Goal: Information Seeking & Learning: Find specific fact

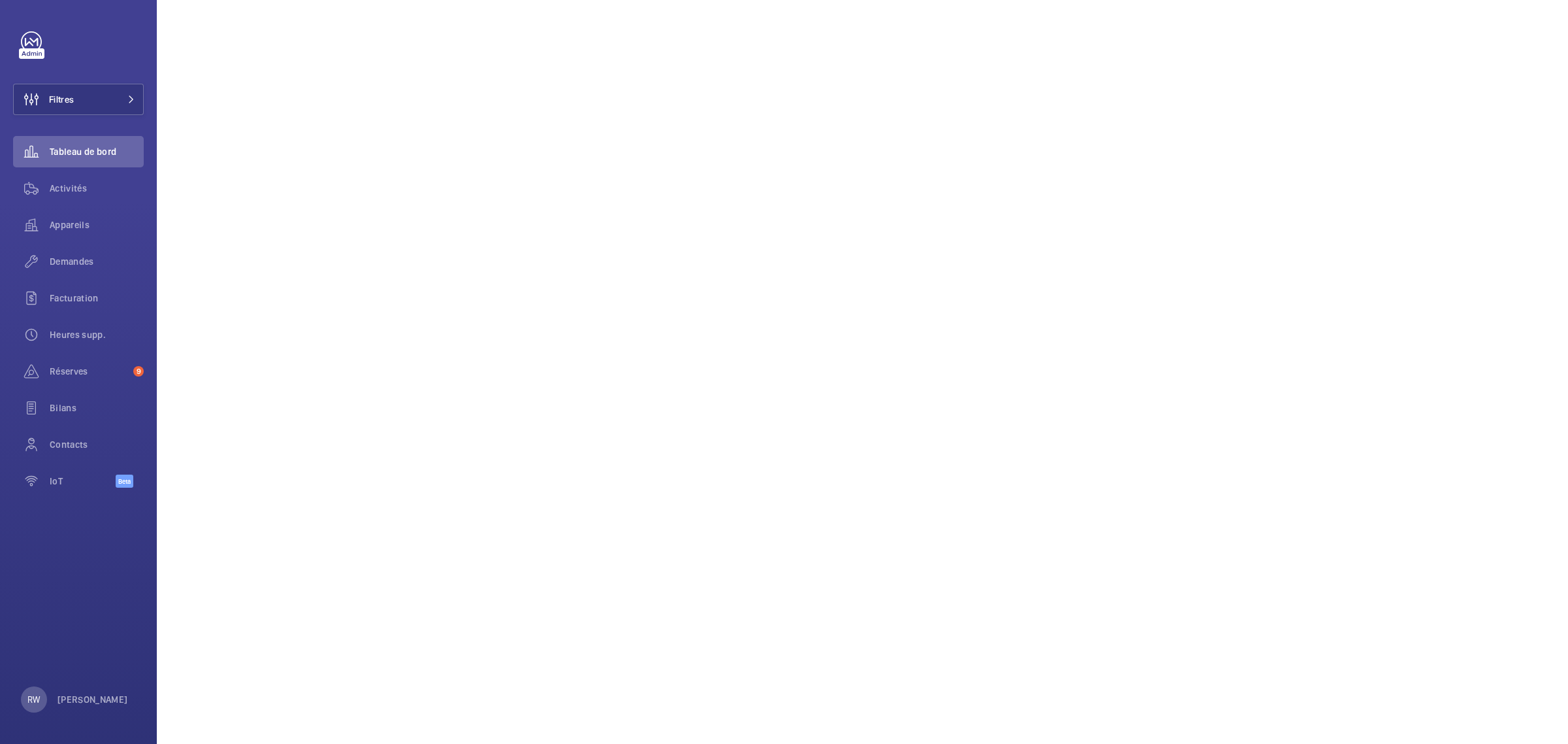
scroll to position [163, 0]
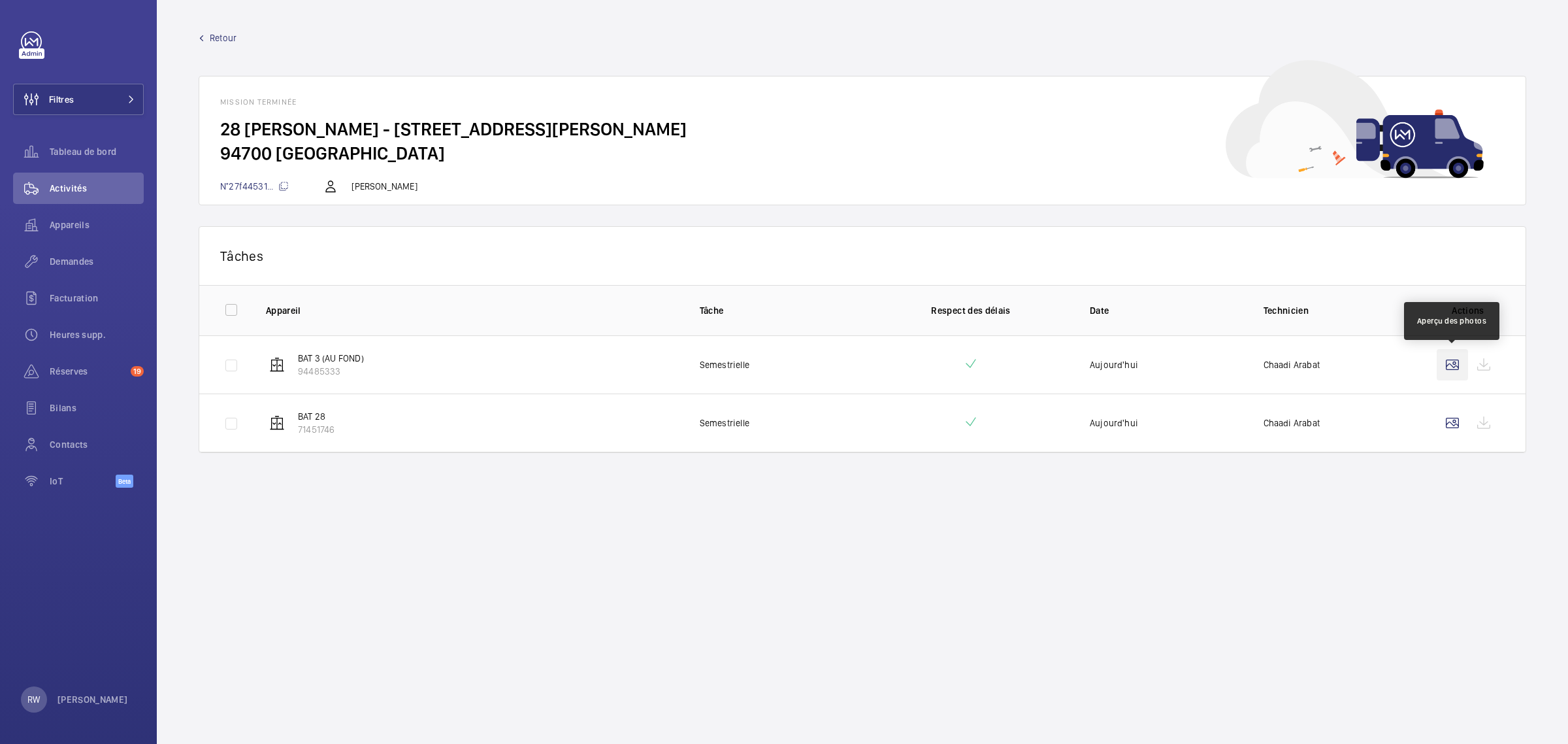
click at [1451, 367] on wm-front-icon-button at bounding box center [1452, 364] width 31 height 31
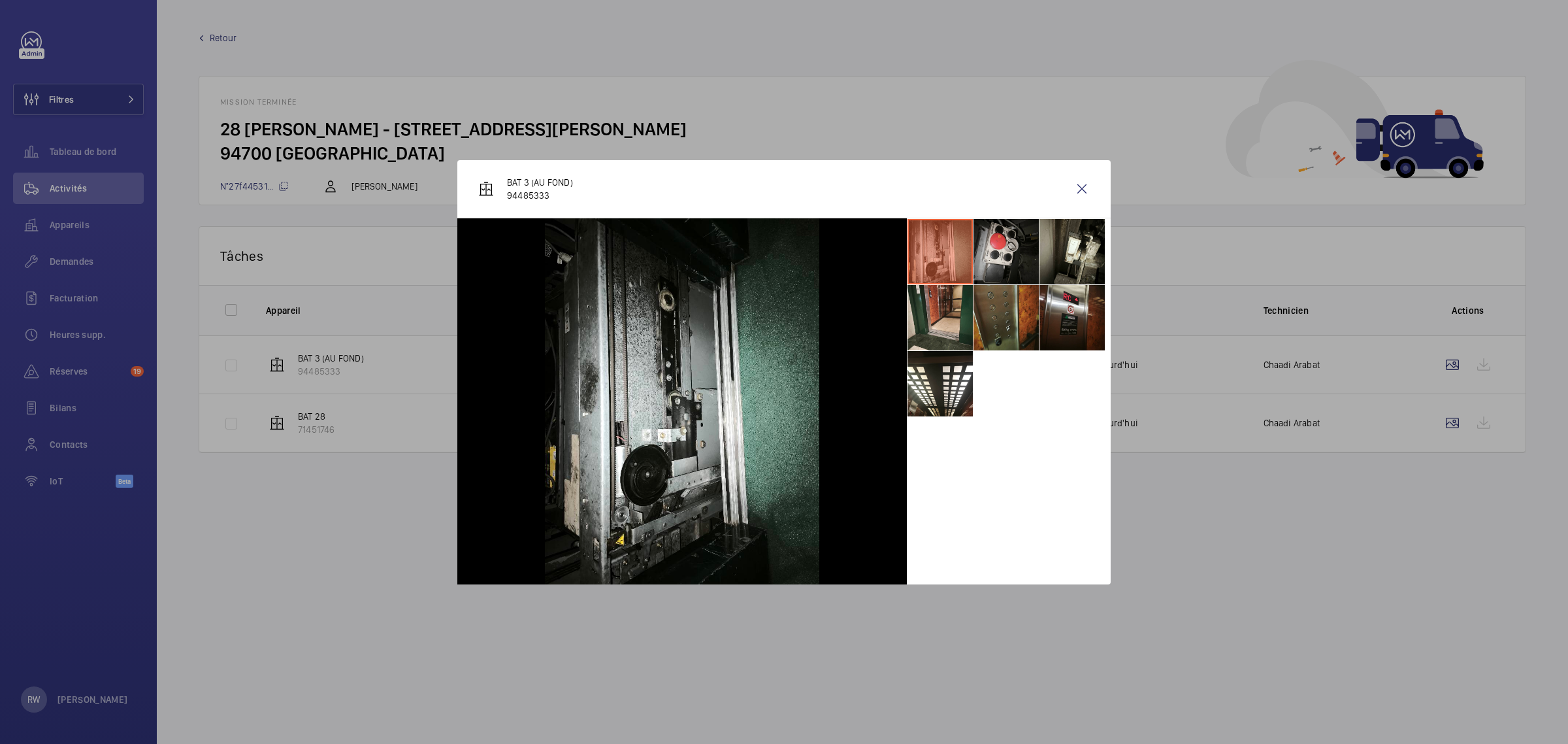
click at [997, 247] on li at bounding box center [1006, 251] width 65 height 65
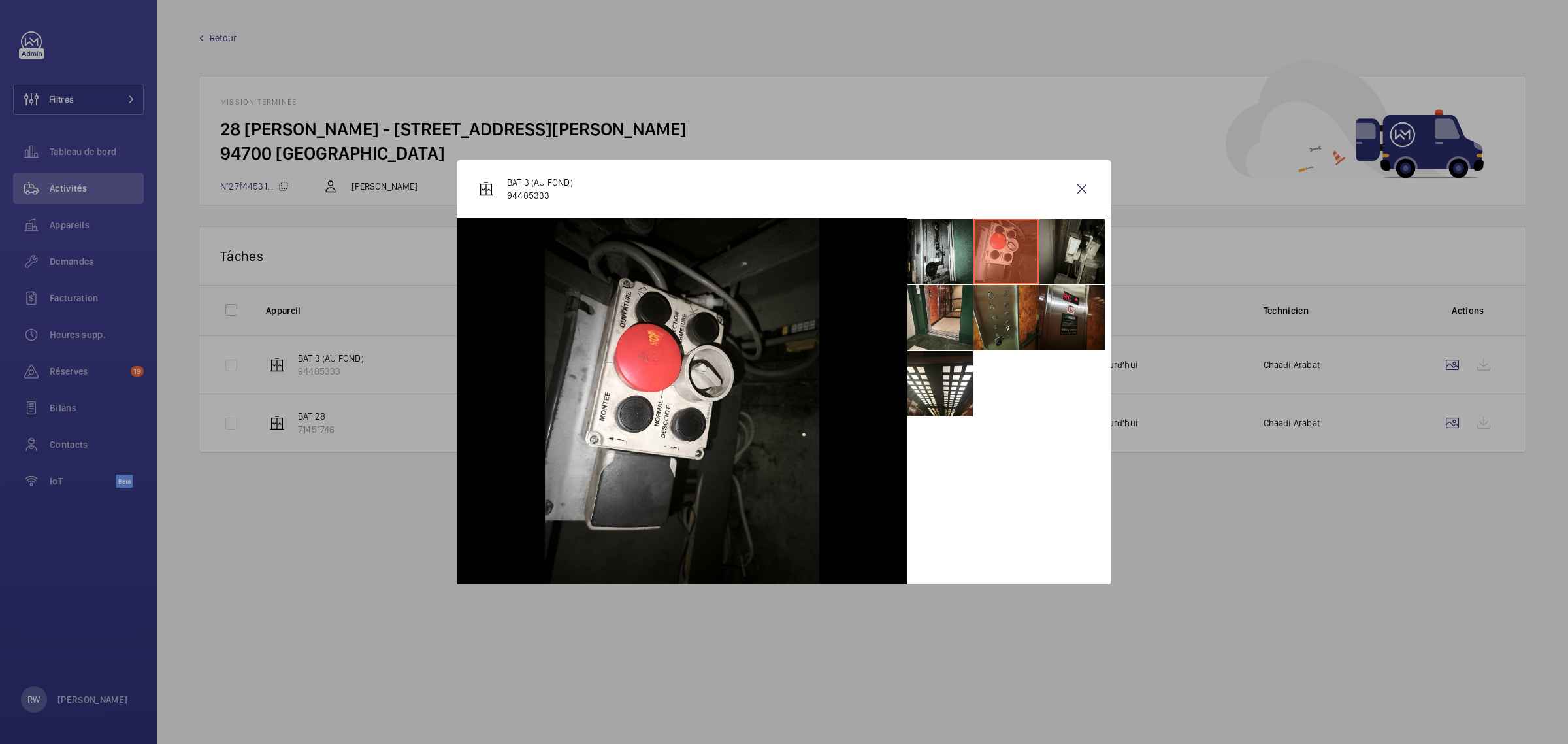
click at [1067, 247] on li at bounding box center [1073, 251] width 65 height 65
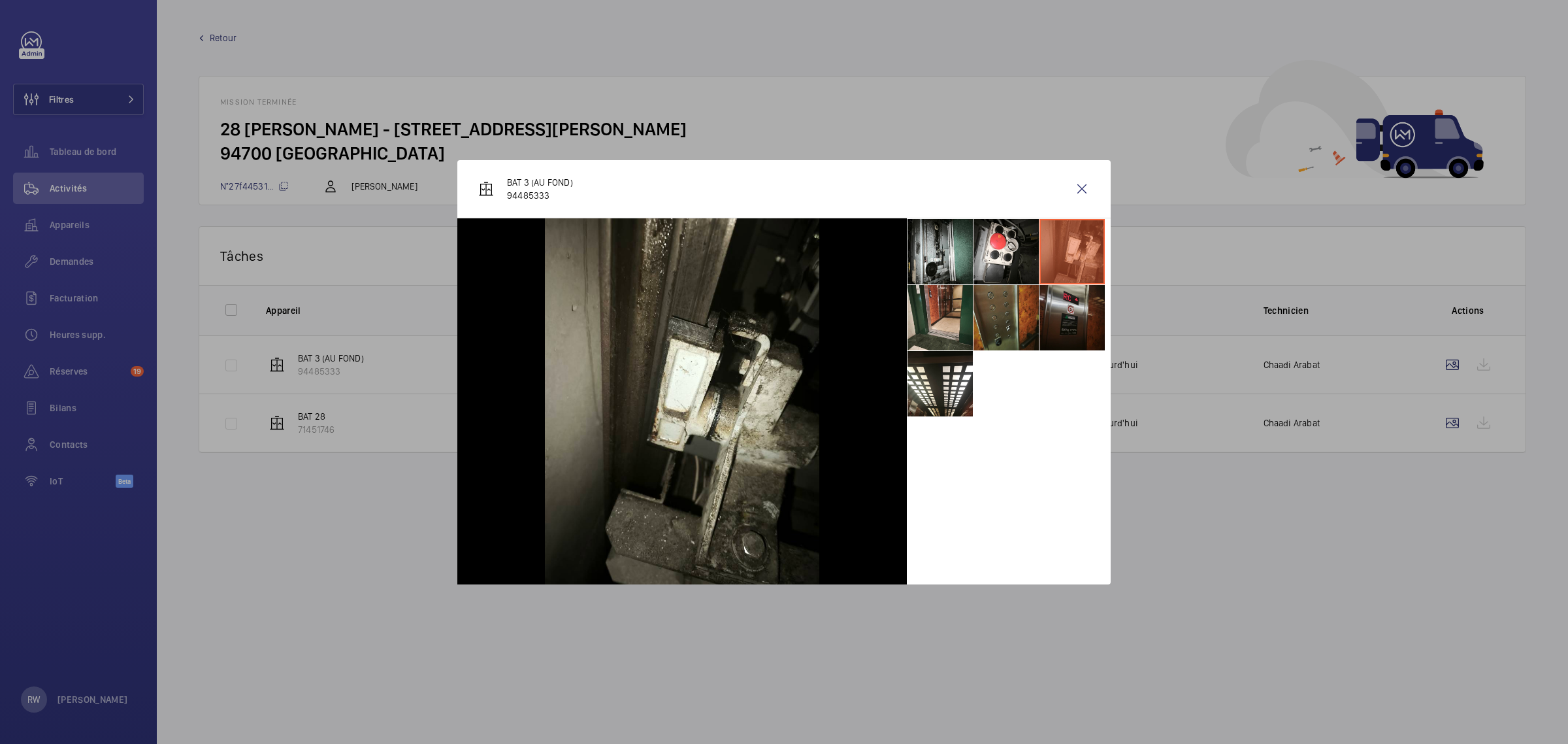
click at [1062, 310] on li at bounding box center [1073, 318] width 65 height 65
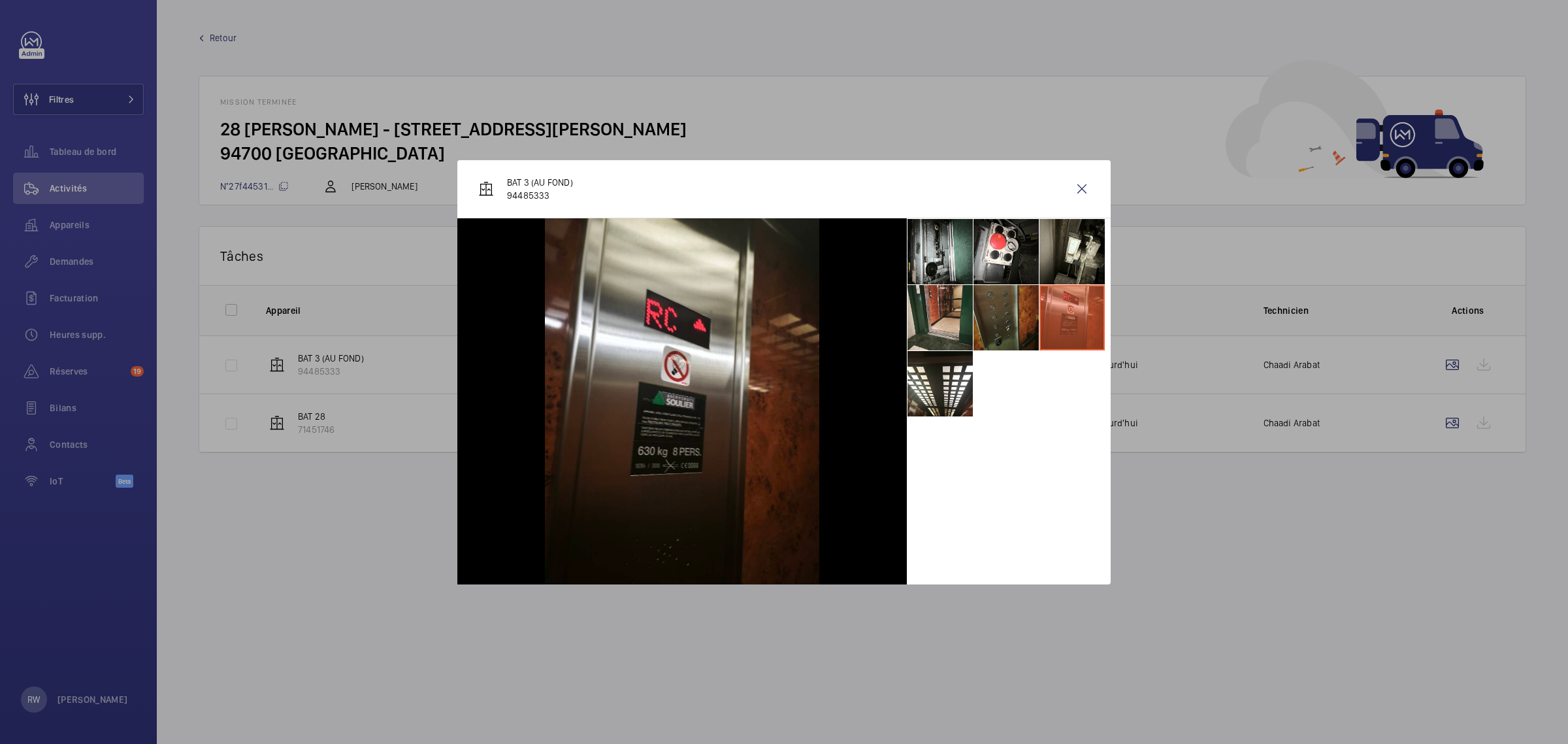
click at [1001, 307] on li at bounding box center [1006, 318] width 65 height 65
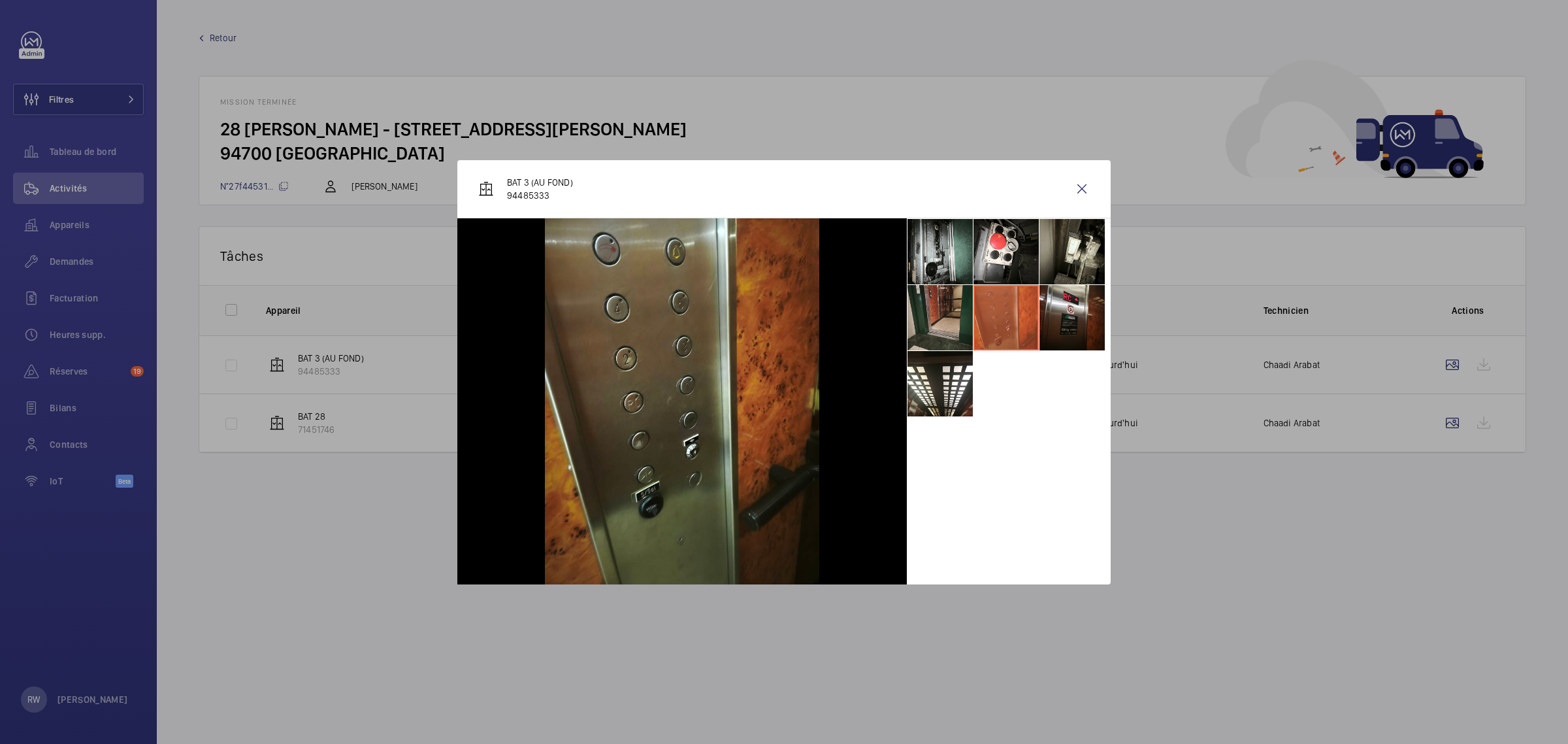
click at [942, 312] on li at bounding box center [940, 318] width 65 height 65
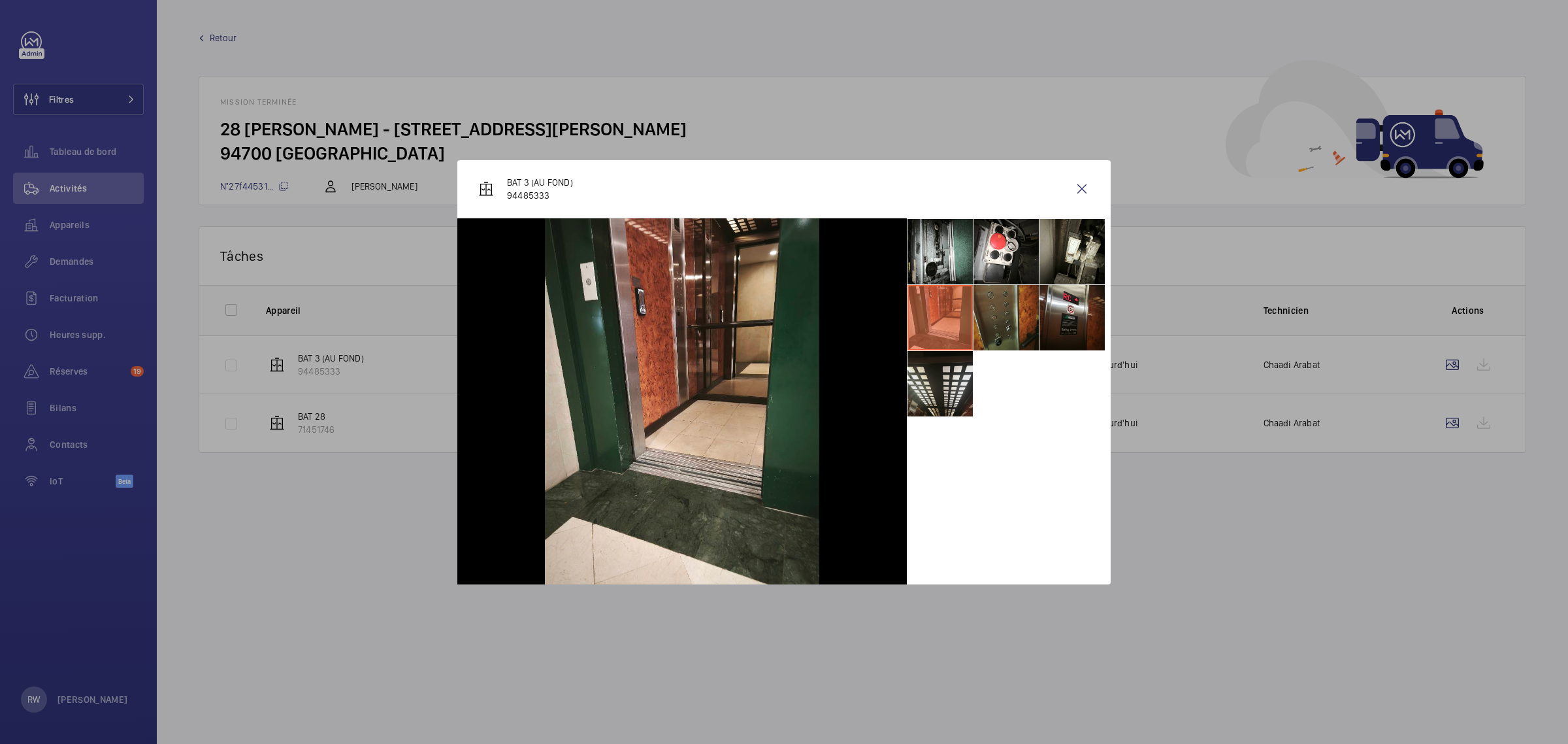
click at [949, 380] on li at bounding box center [940, 384] width 65 height 65
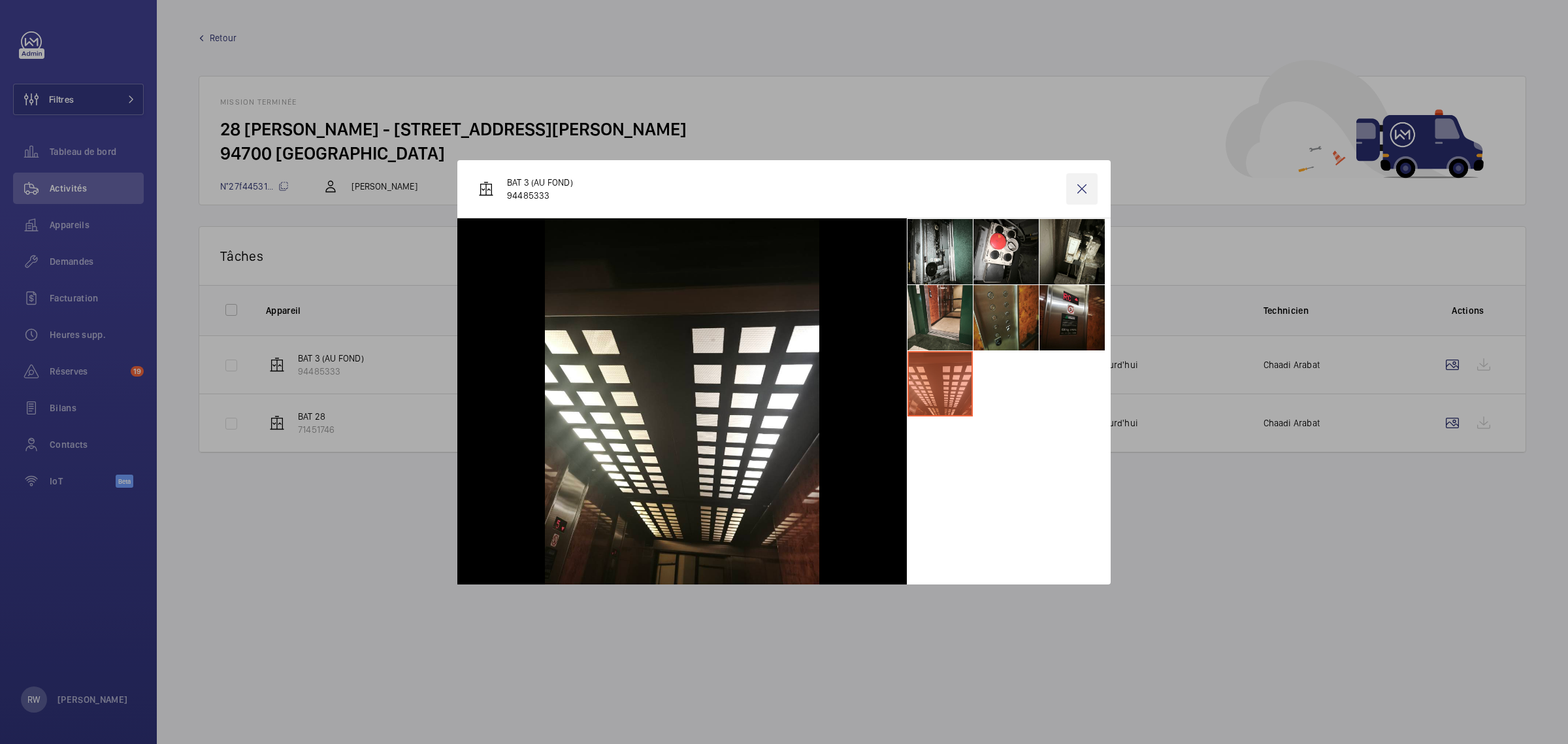
click at [1082, 186] on wm-front-icon-button at bounding box center [1082, 188] width 31 height 31
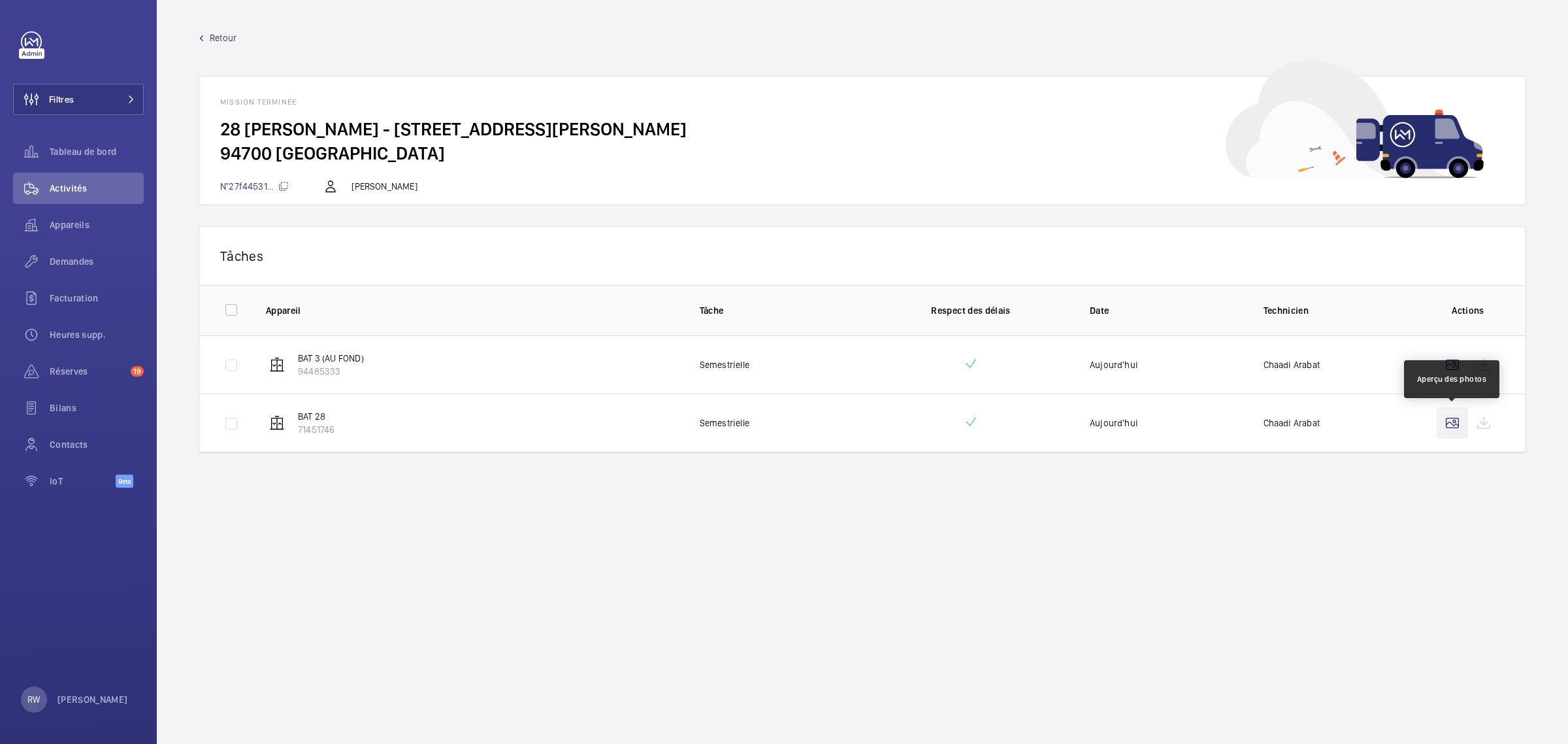
click at [1439, 429] on wm-front-icon-button at bounding box center [1452, 422] width 31 height 31
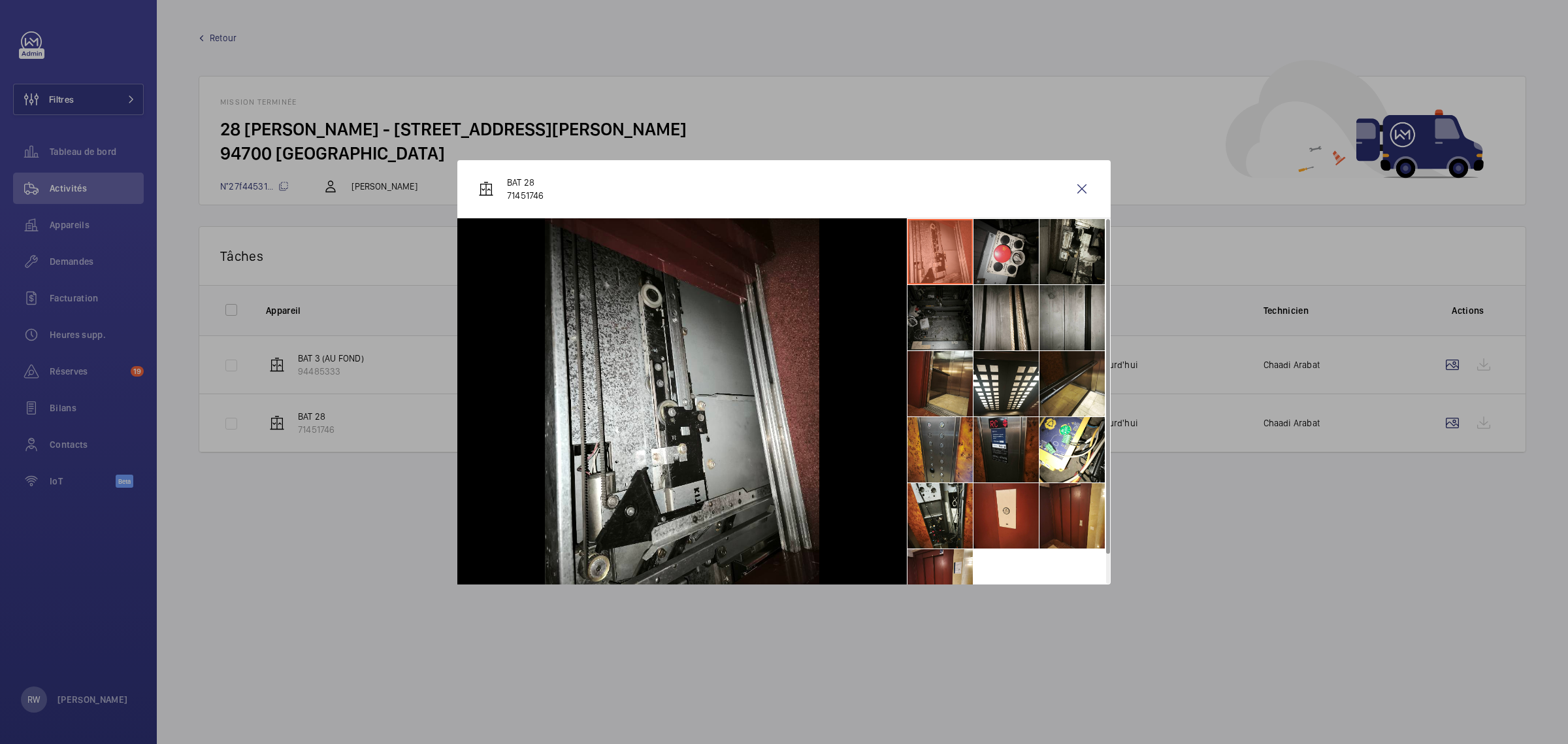
click at [995, 249] on li at bounding box center [1006, 251] width 65 height 65
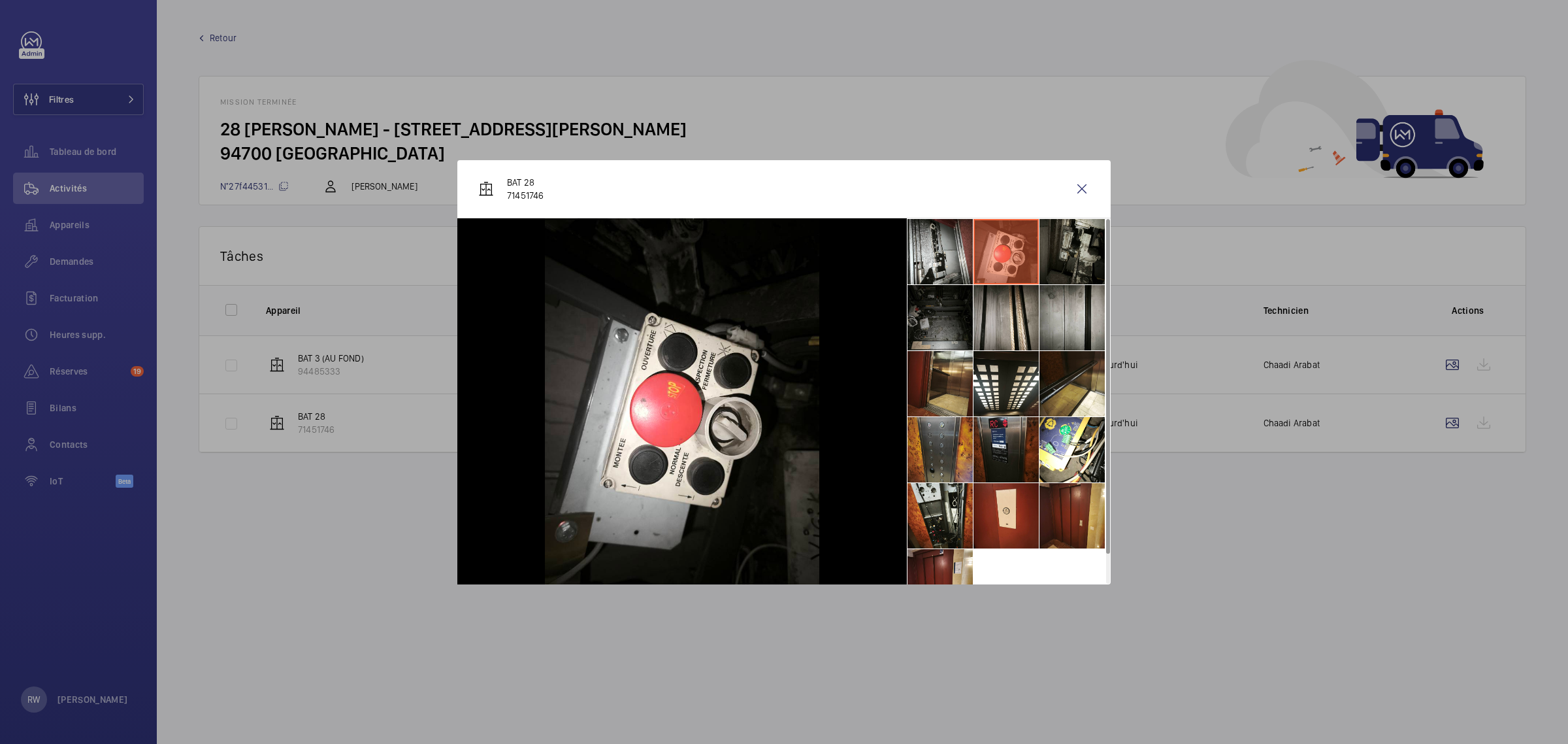
click at [1056, 249] on li at bounding box center [1073, 251] width 65 height 65
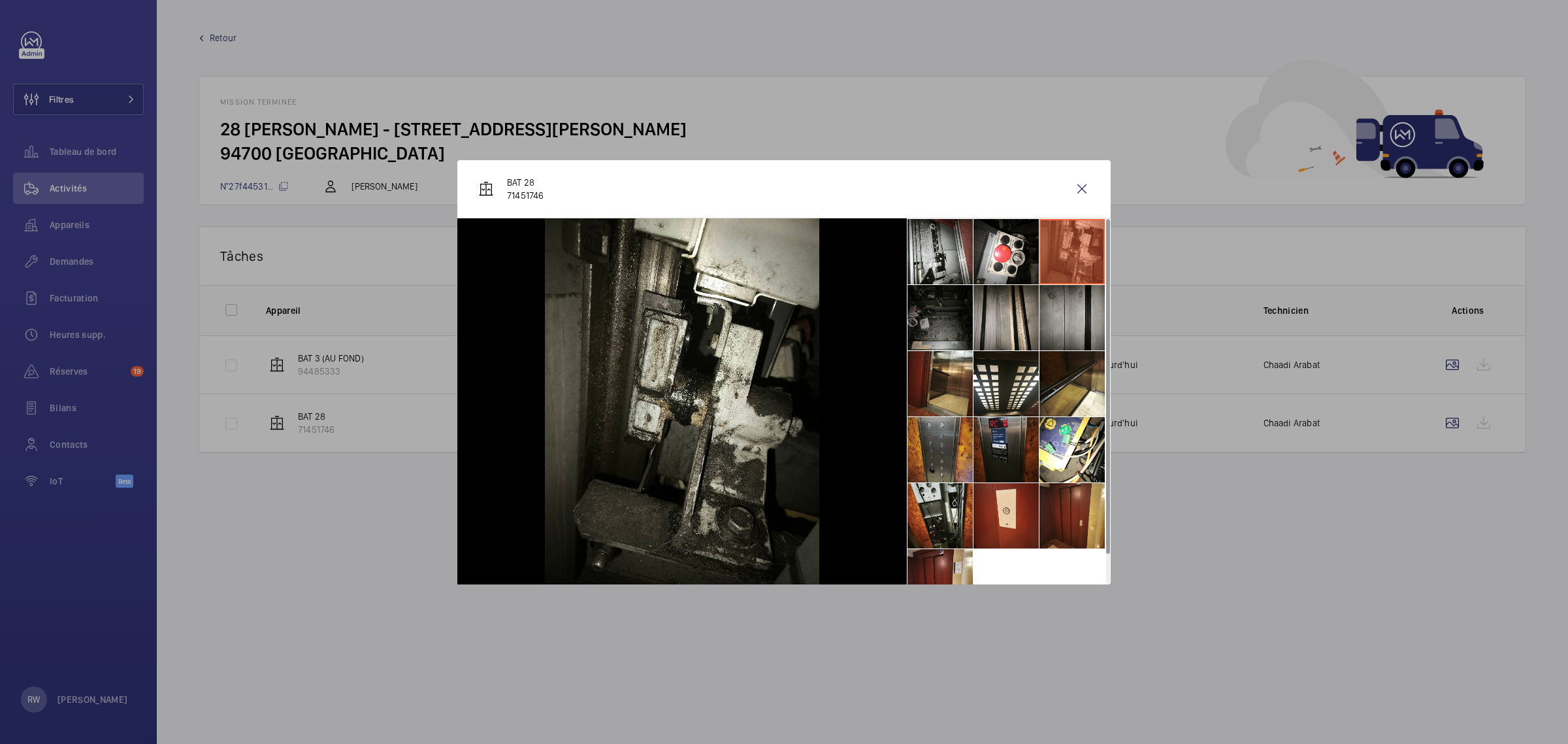
click at [1055, 308] on li at bounding box center [1073, 318] width 65 height 65
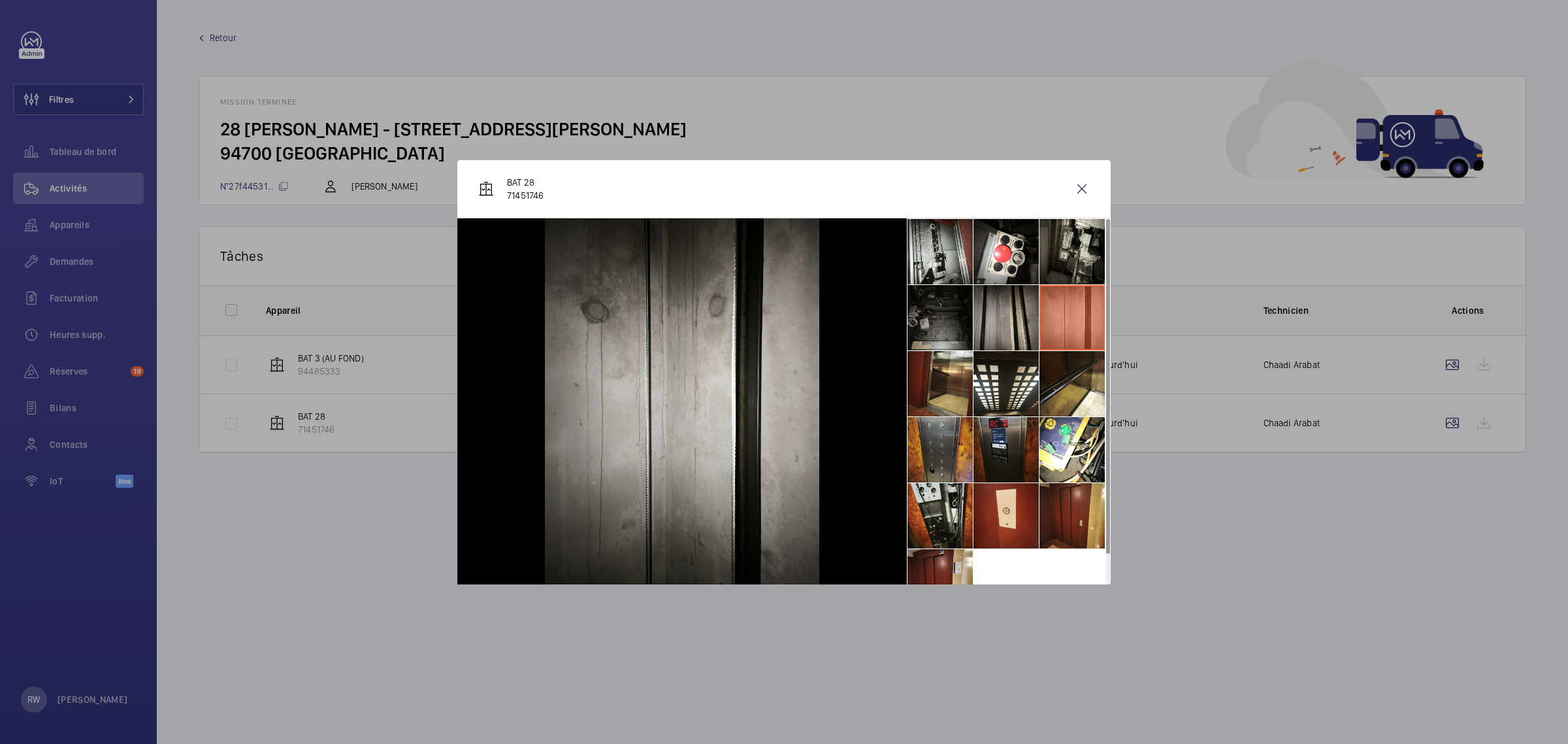
click at [1004, 308] on li at bounding box center [1006, 318] width 65 height 65
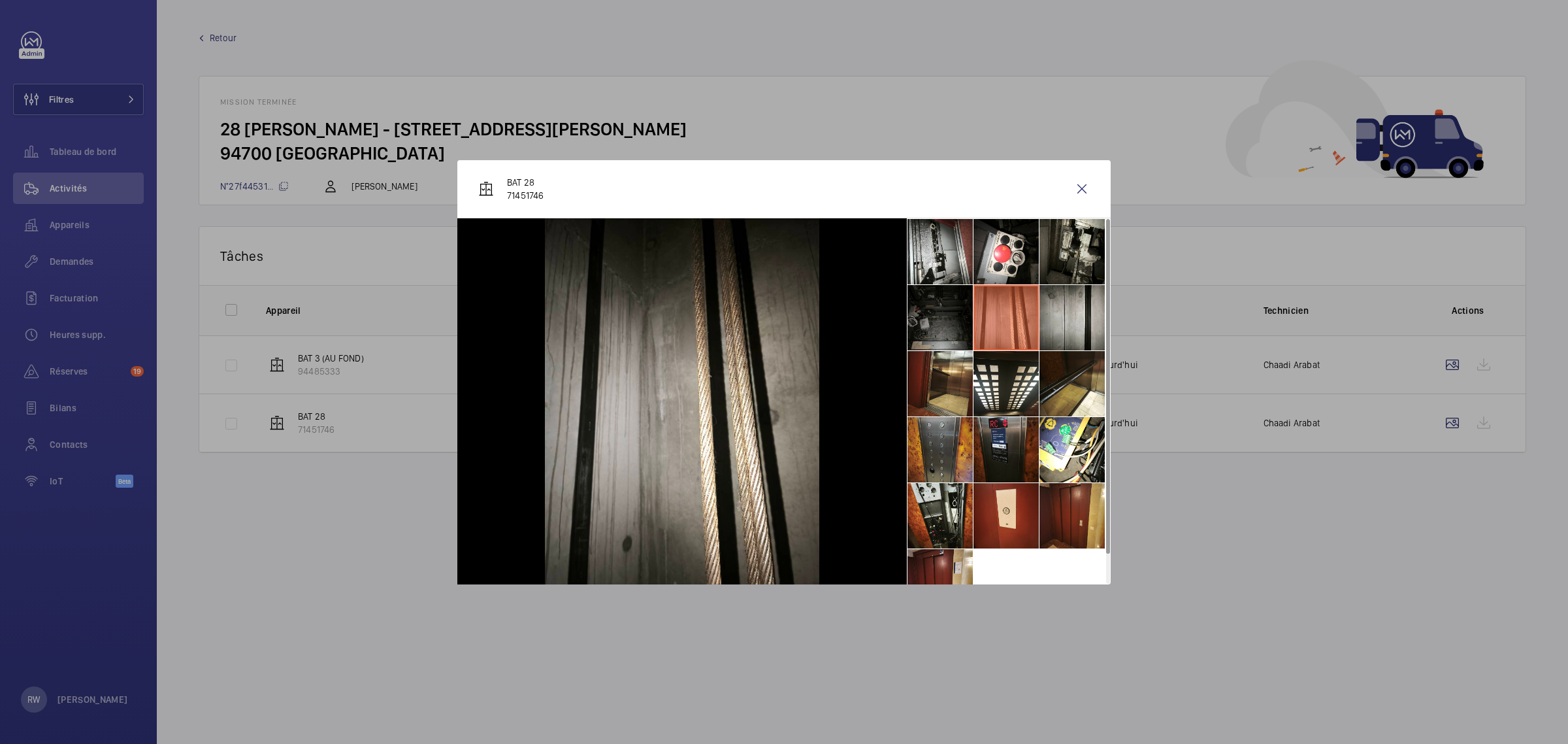
click at [942, 313] on li at bounding box center [940, 318] width 65 height 65
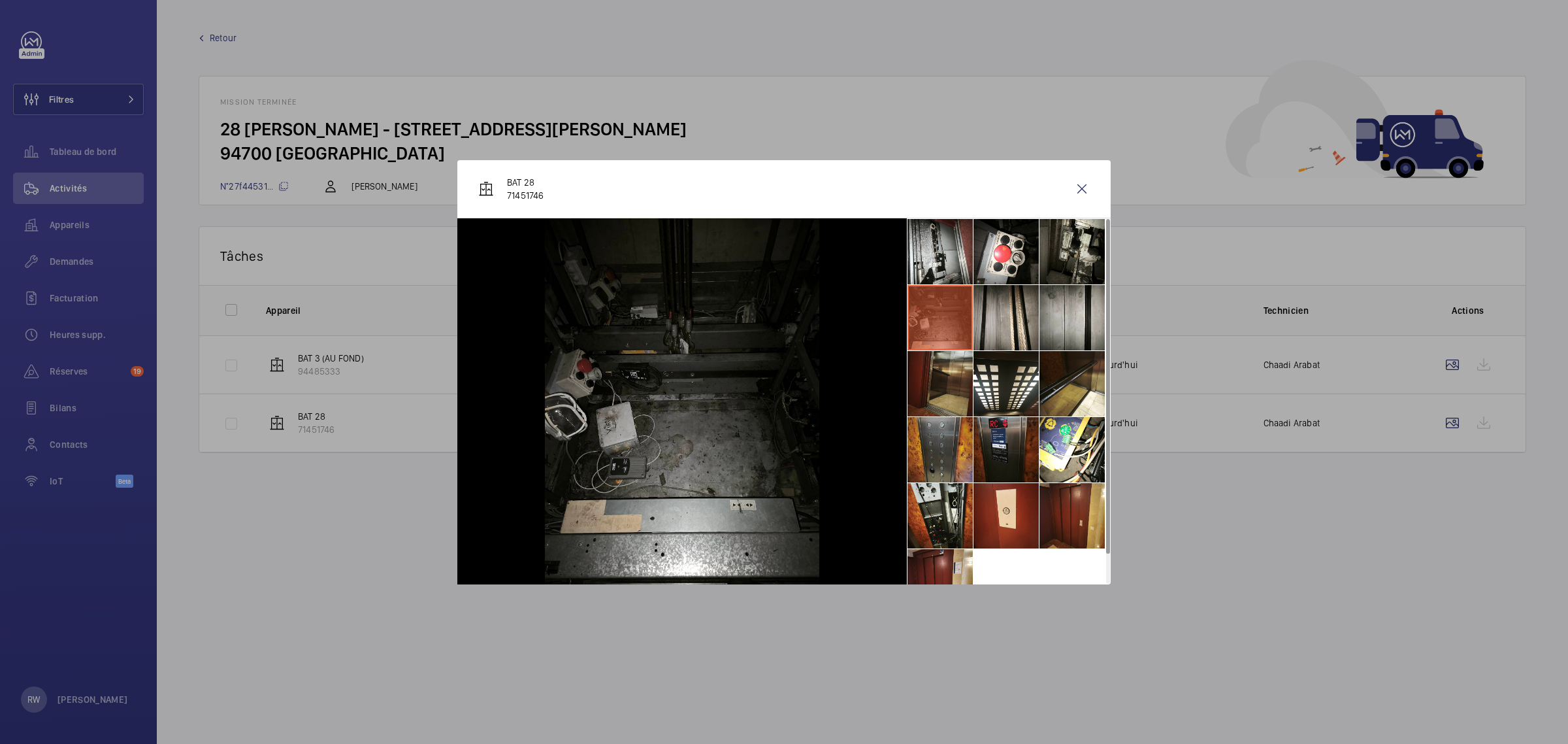
click at [941, 375] on li at bounding box center [940, 384] width 65 height 65
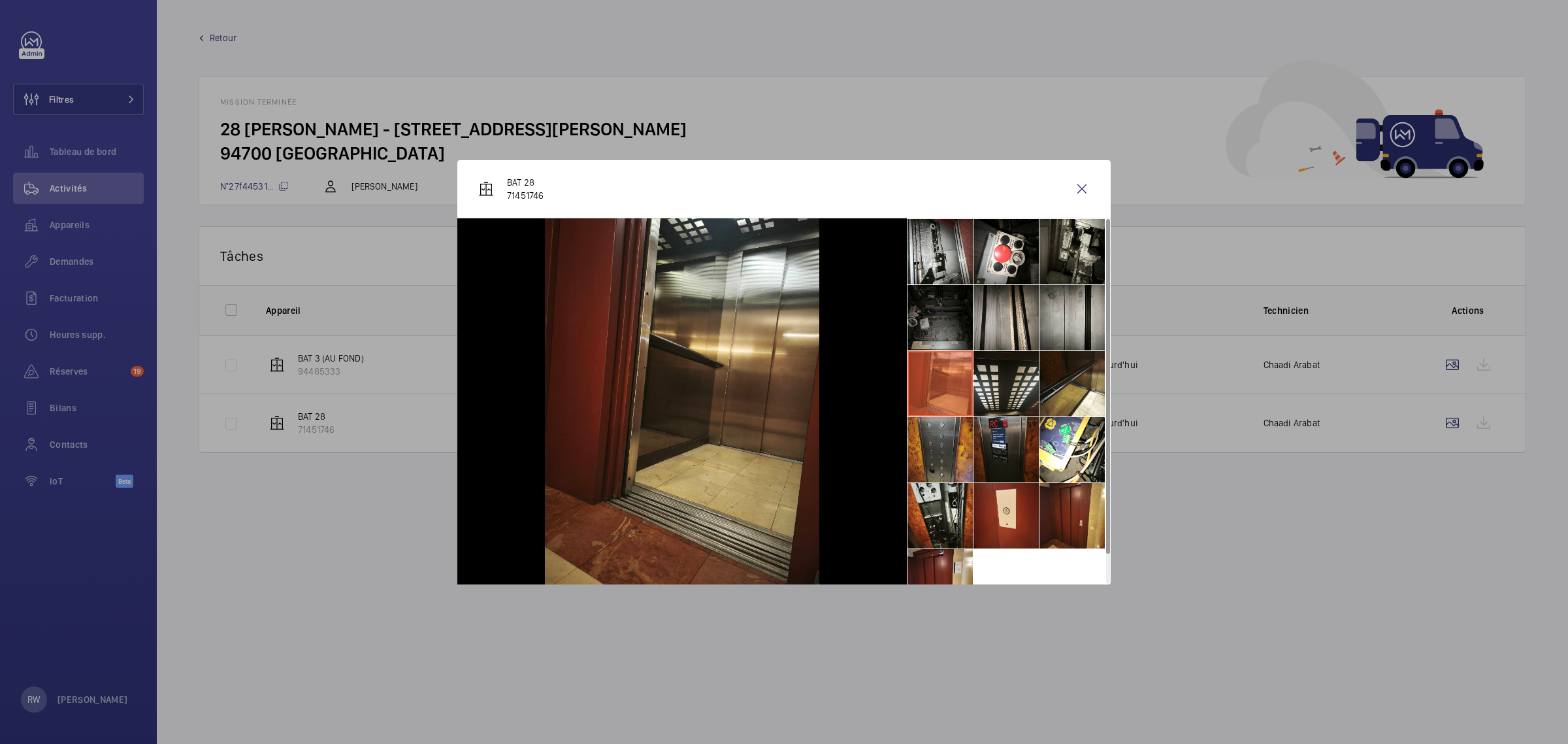
click at [1008, 380] on li at bounding box center [1006, 384] width 65 height 65
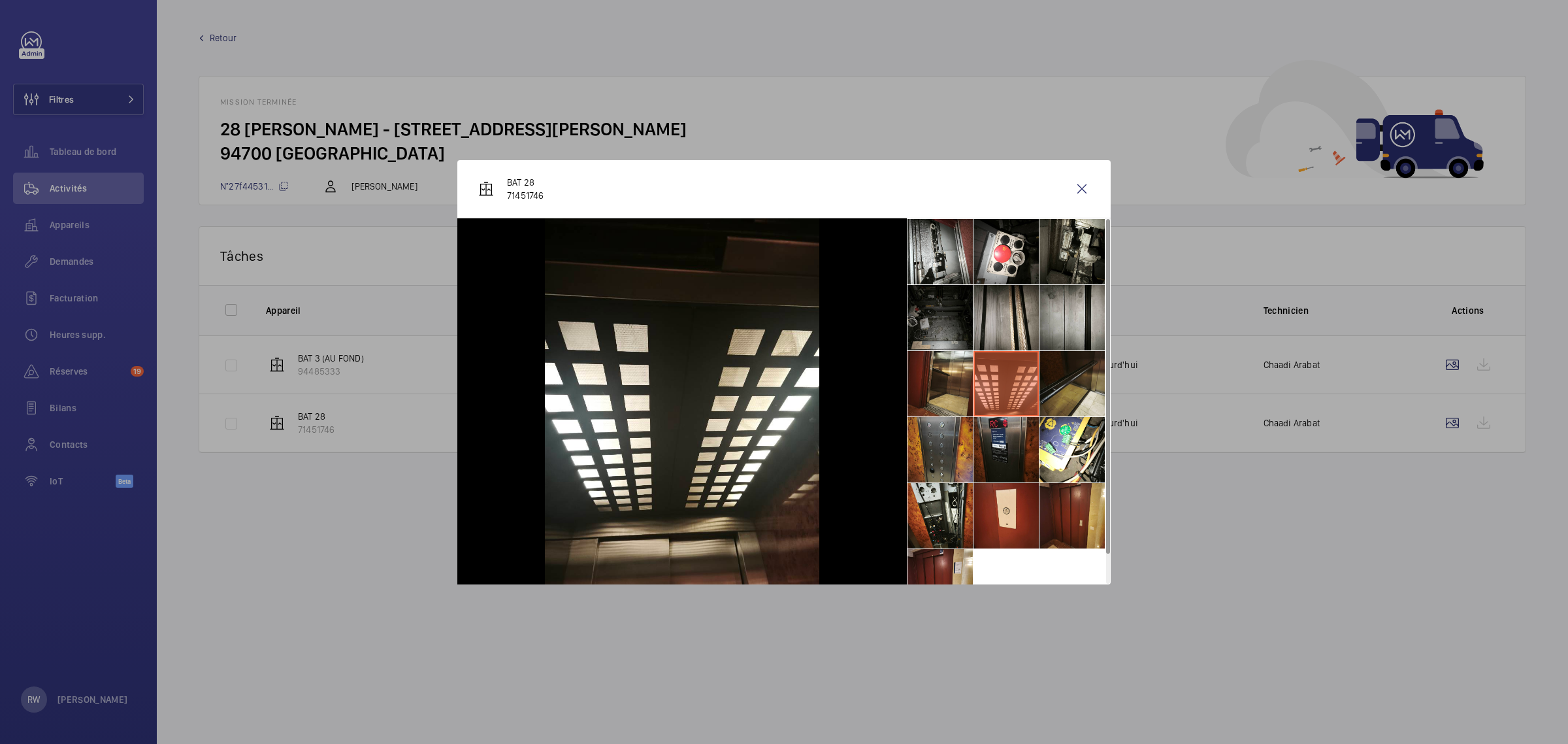
click at [1066, 376] on li at bounding box center [1073, 384] width 65 height 65
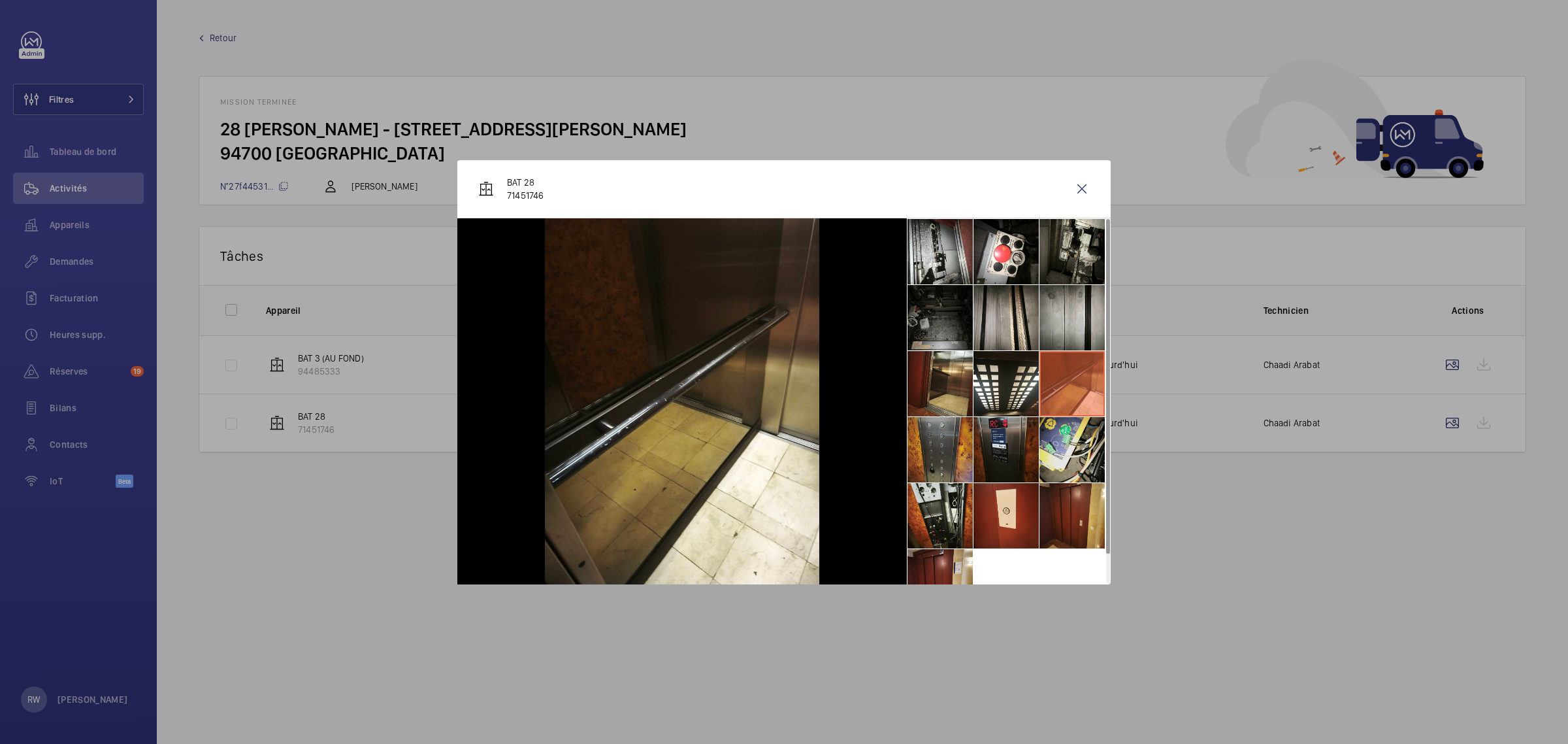
click at [1064, 429] on li at bounding box center [1073, 450] width 65 height 65
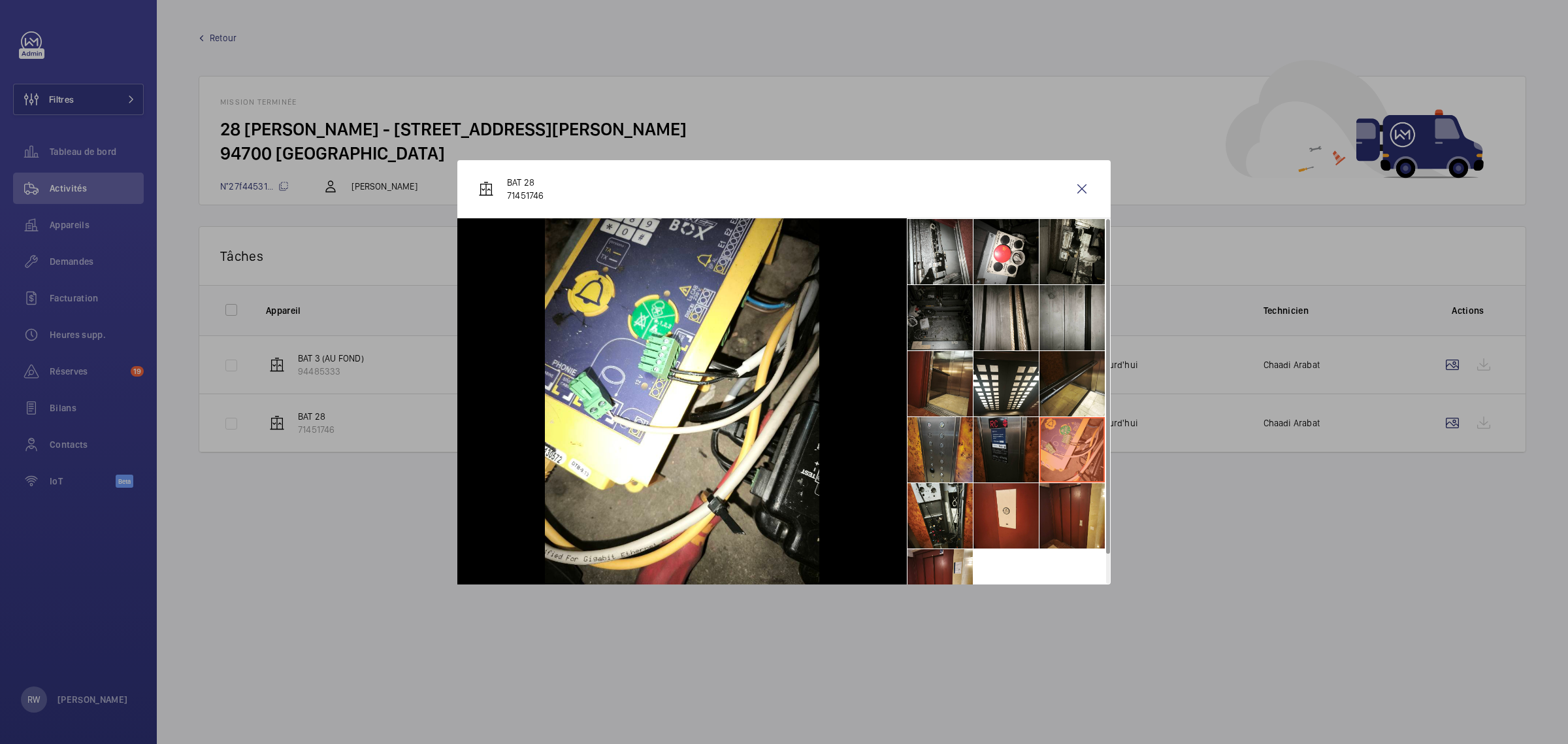
click at [1005, 443] on li at bounding box center [1006, 450] width 65 height 65
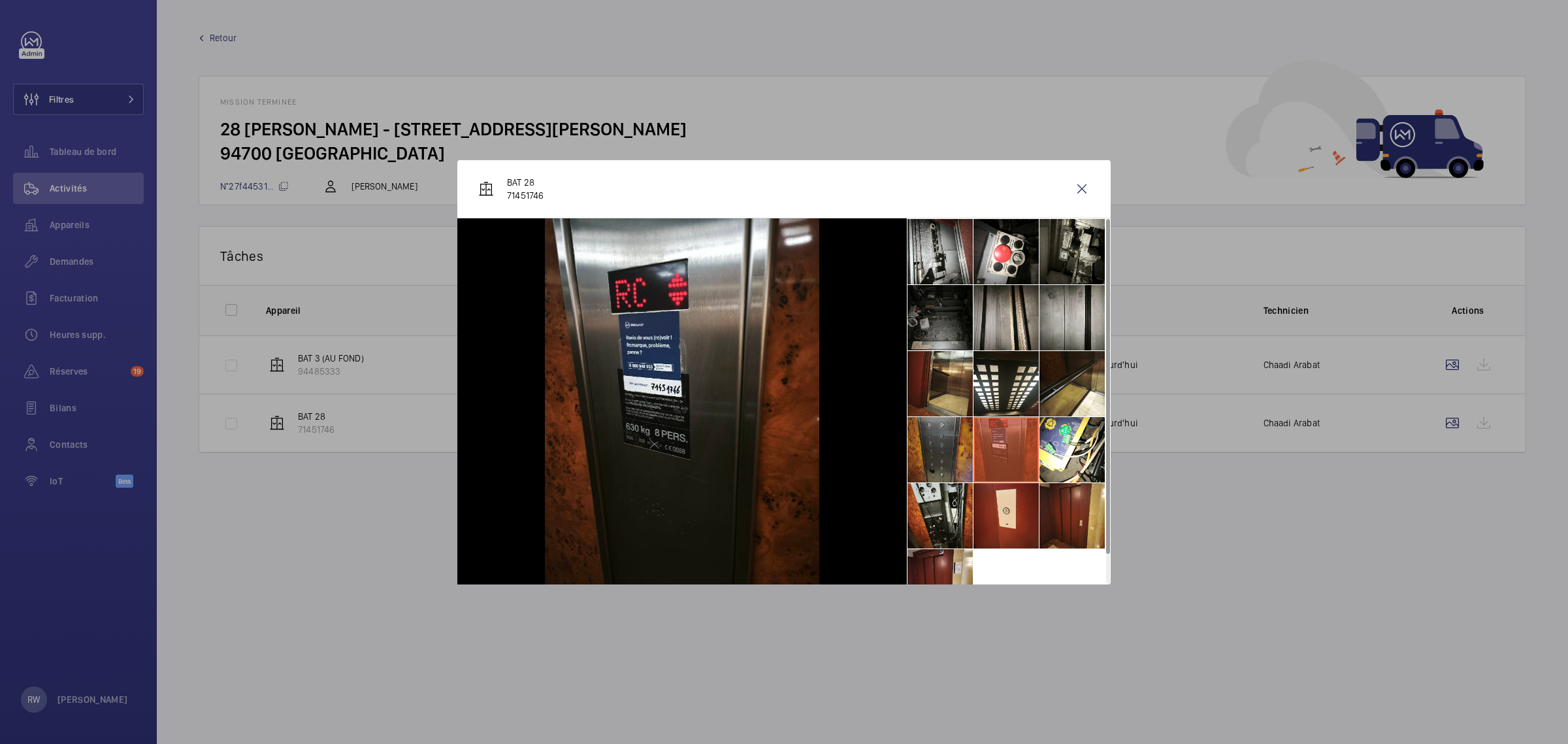
click at [943, 442] on li at bounding box center [940, 450] width 65 height 65
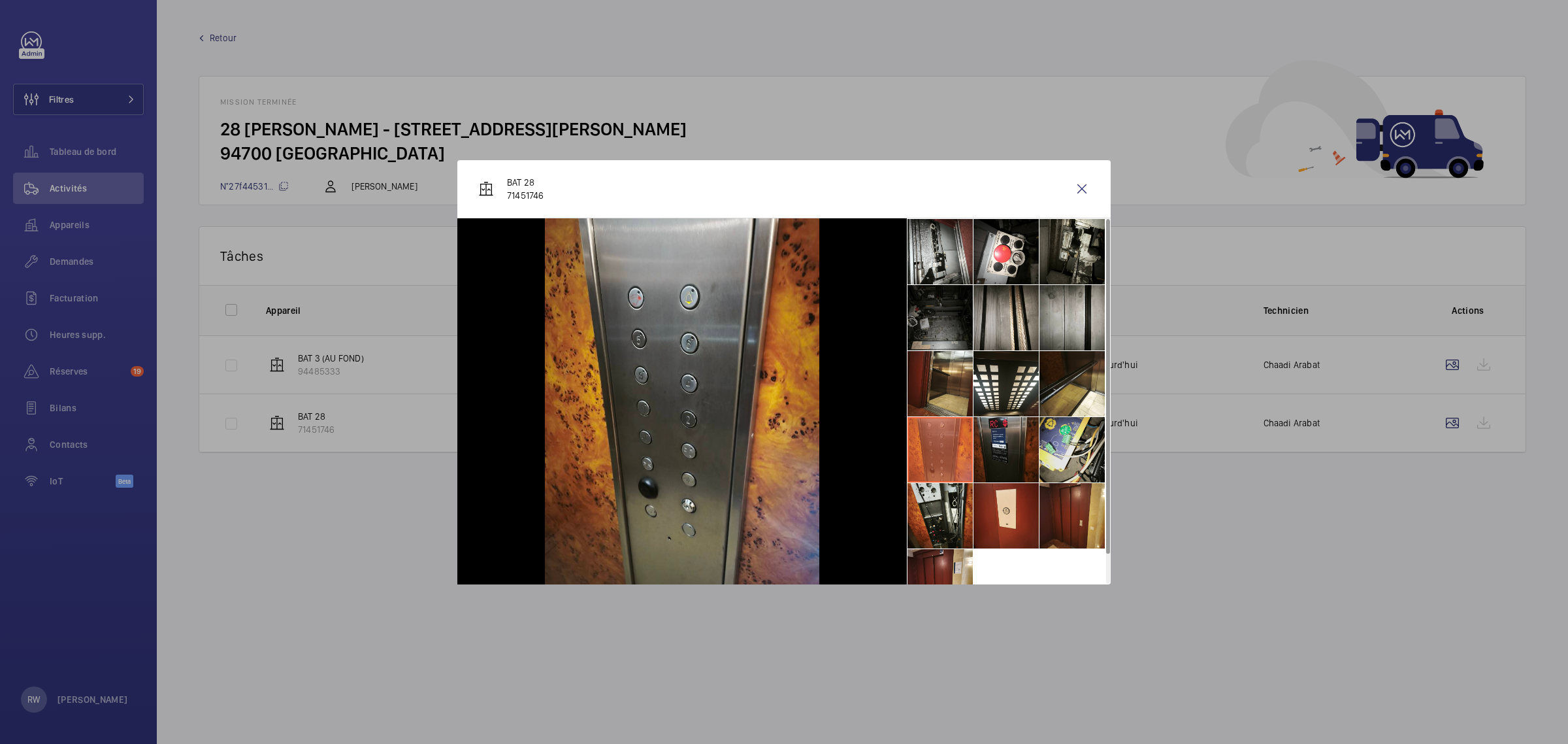
click at [1085, 433] on li at bounding box center [1073, 450] width 65 height 65
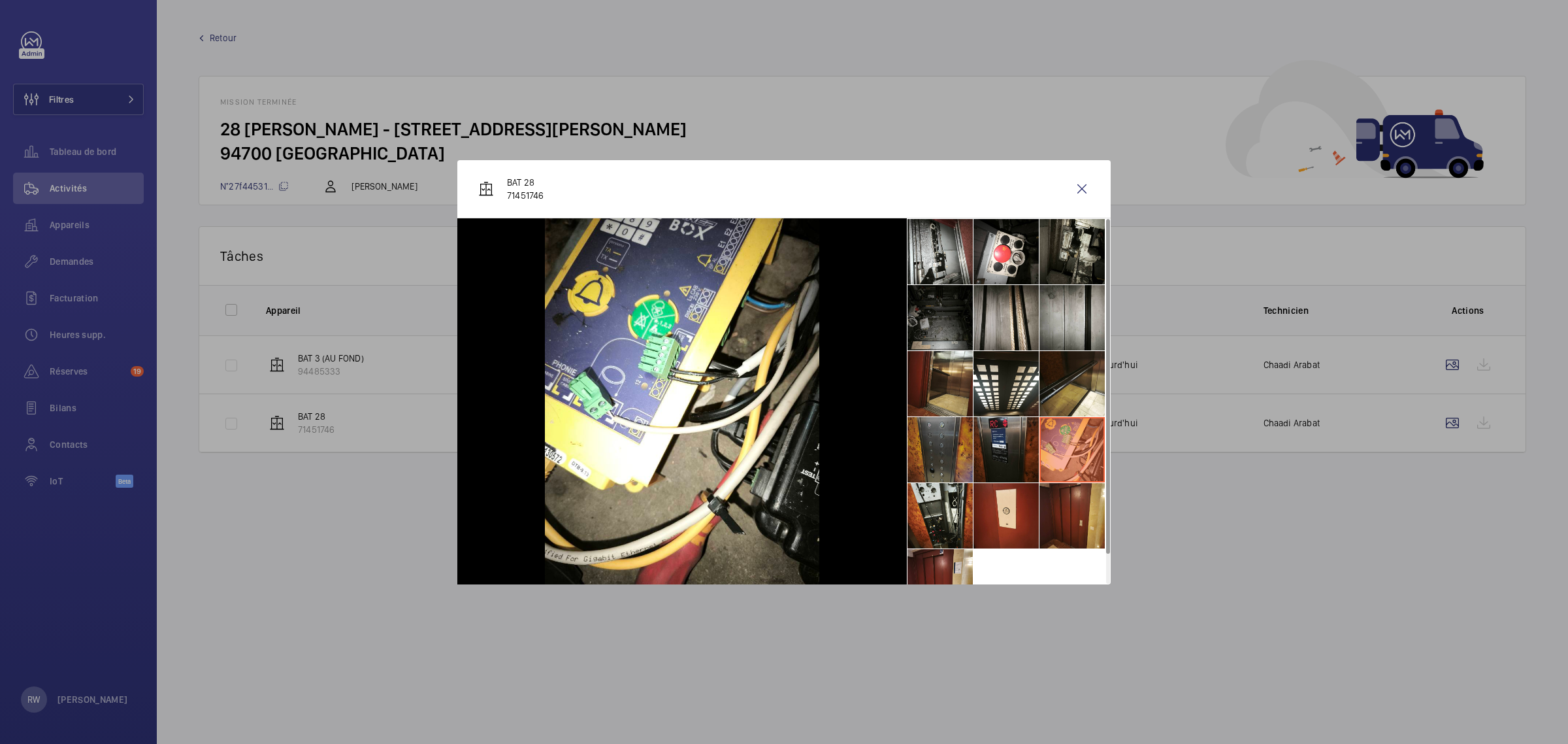
click at [949, 452] on li at bounding box center [940, 450] width 65 height 65
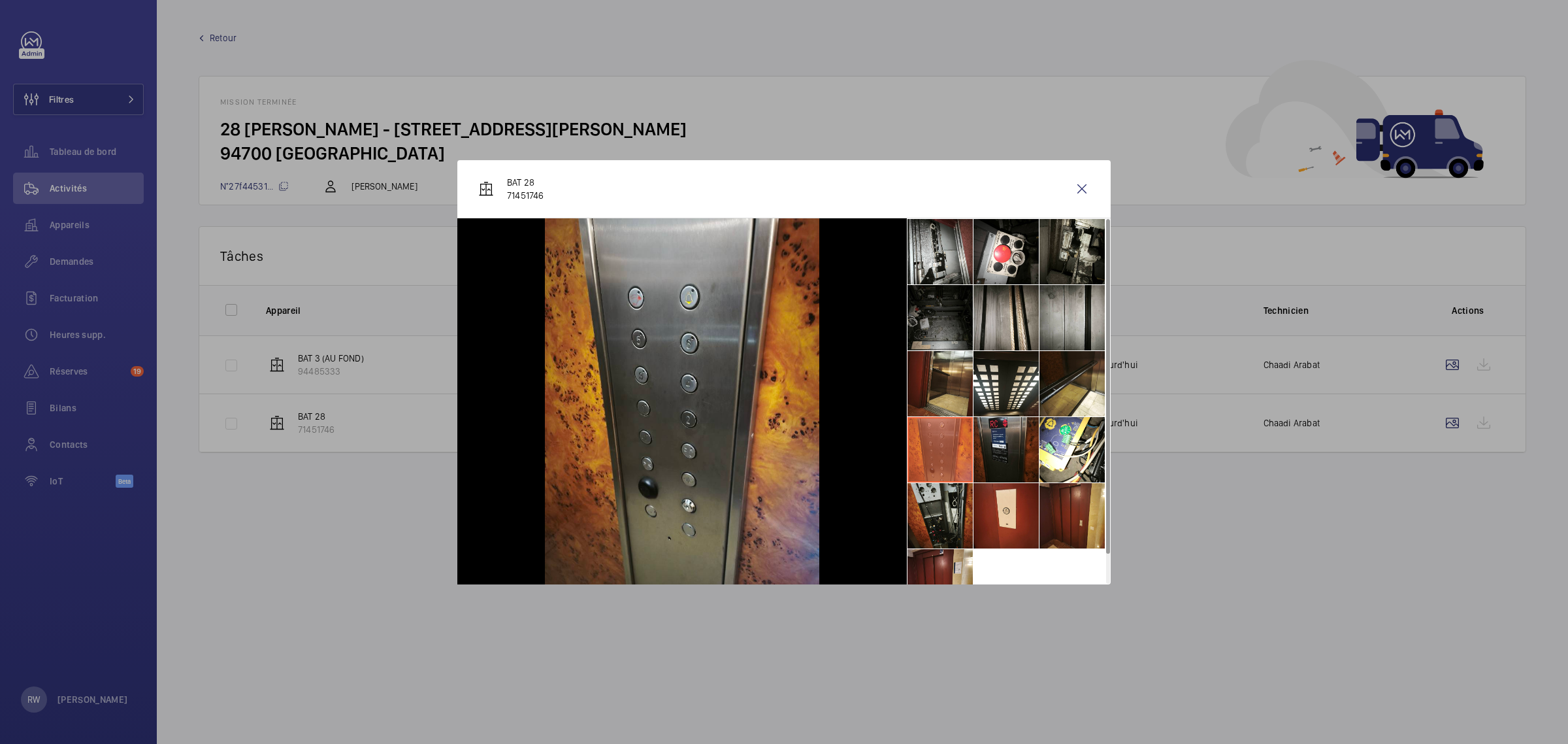
click at [922, 517] on li at bounding box center [940, 515] width 65 height 65
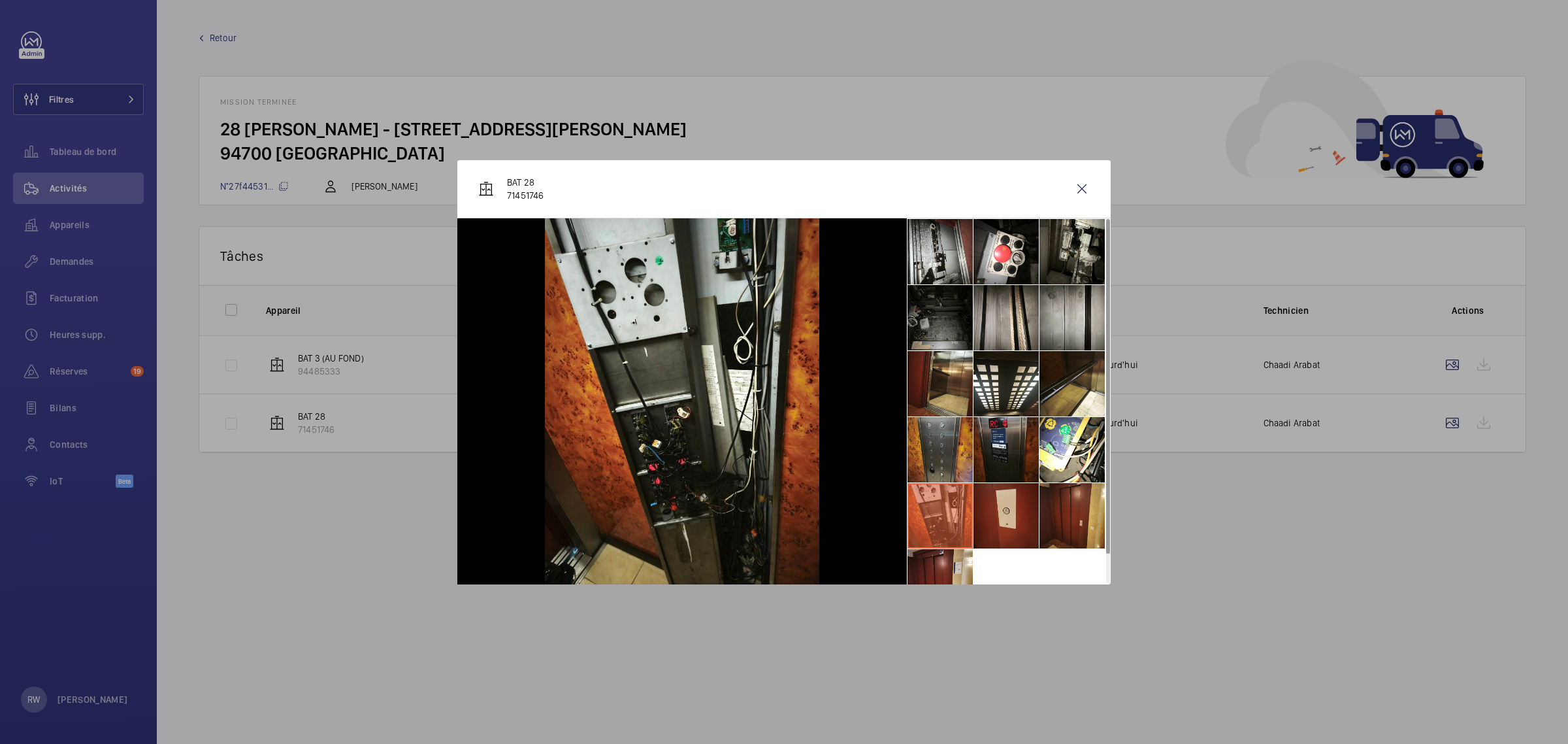
click at [1001, 517] on li at bounding box center [1006, 515] width 65 height 65
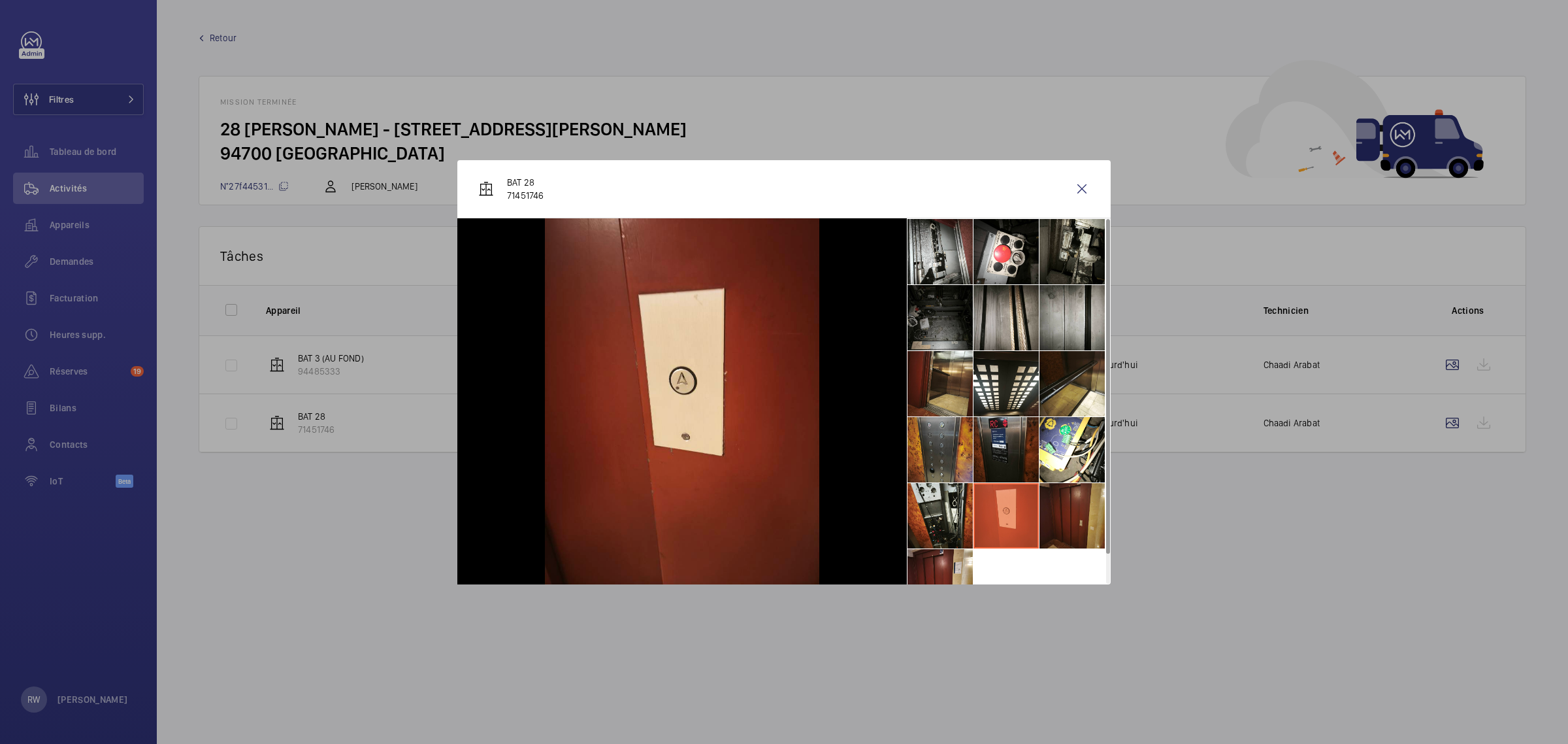
click at [1050, 507] on li at bounding box center [1073, 515] width 65 height 65
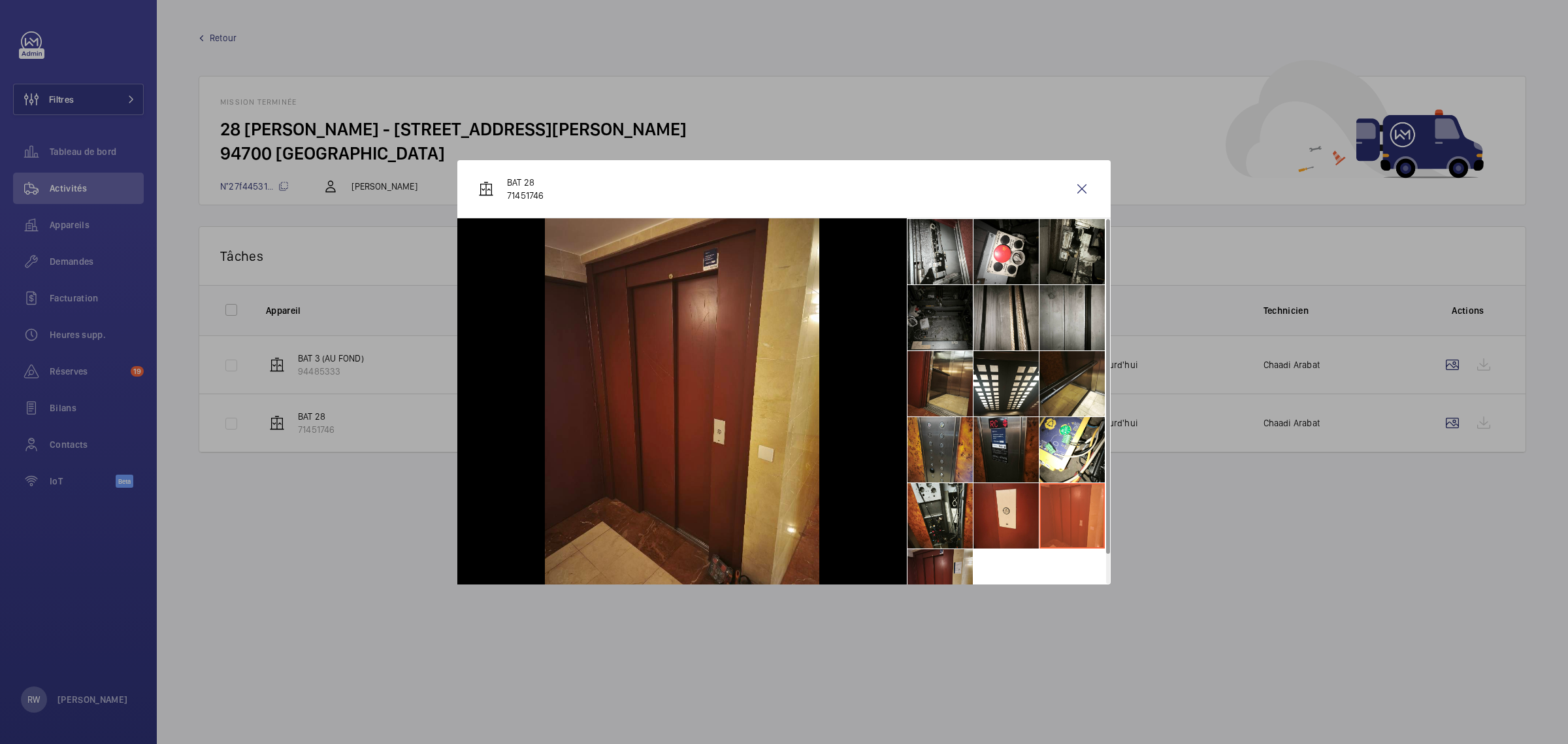
click at [922, 560] on li at bounding box center [940, 582] width 65 height 65
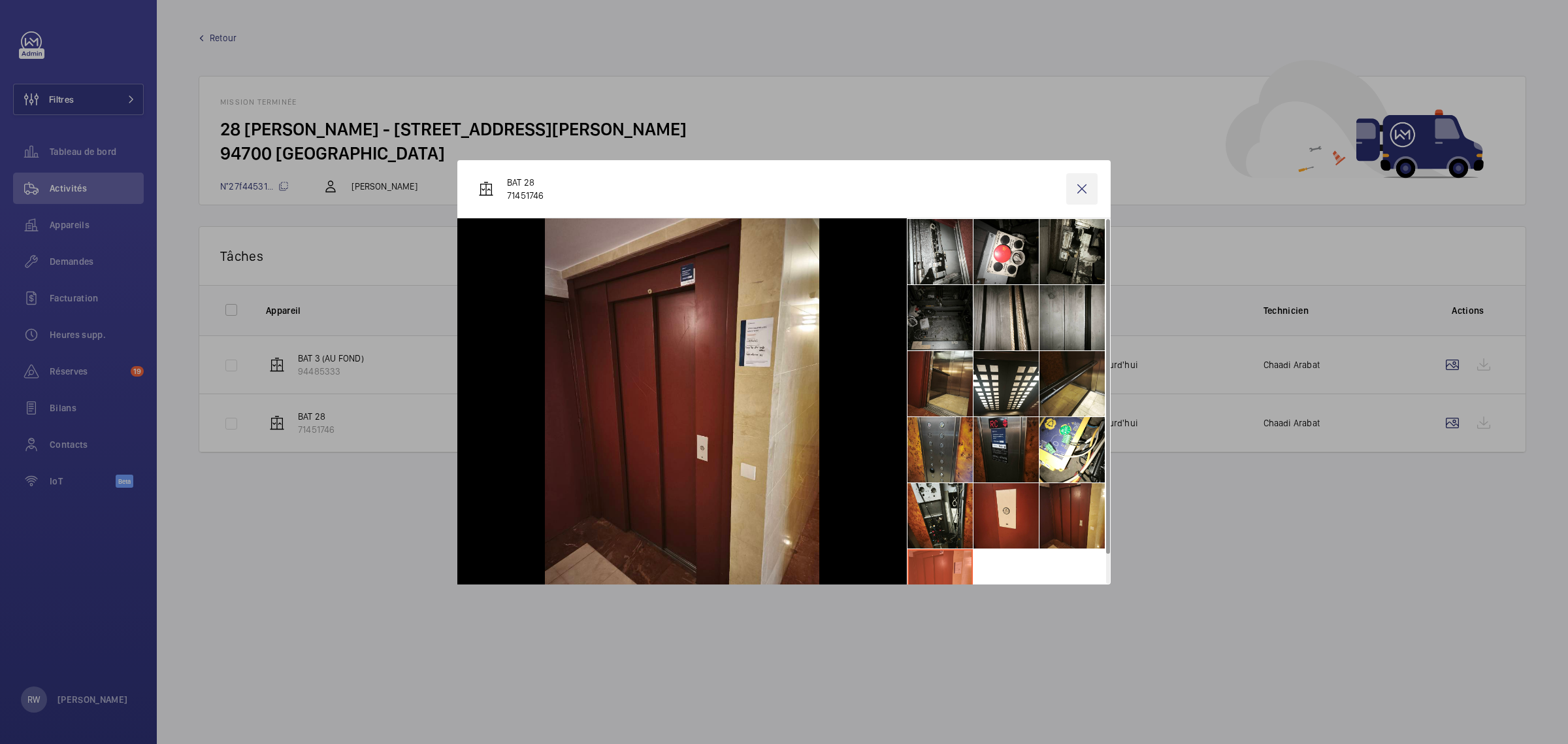
click at [1082, 184] on wm-front-icon-button at bounding box center [1082, 188] width 31 height 31
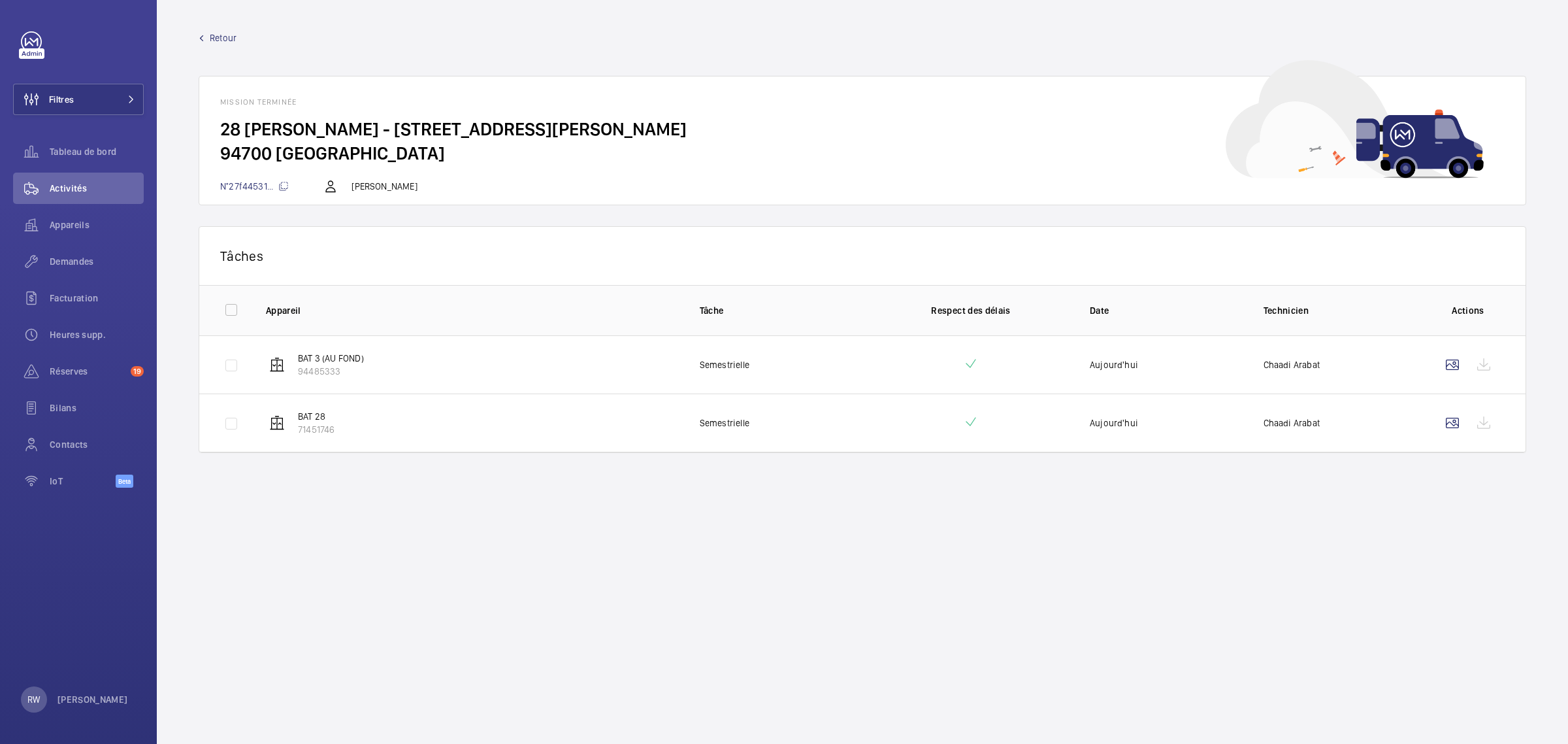
click at [928, 531] on wm-front-mission-details "Retour Mission terminée 28 [PERSON_NAME] - 28 Rue [PERSON_NAME] 94700 MAISONS-A…" at bounding box center [862, 372] width 1411 height 744
click at [226, 41] on span "Retour" at bounding box center [222, 37] width 26 height 13
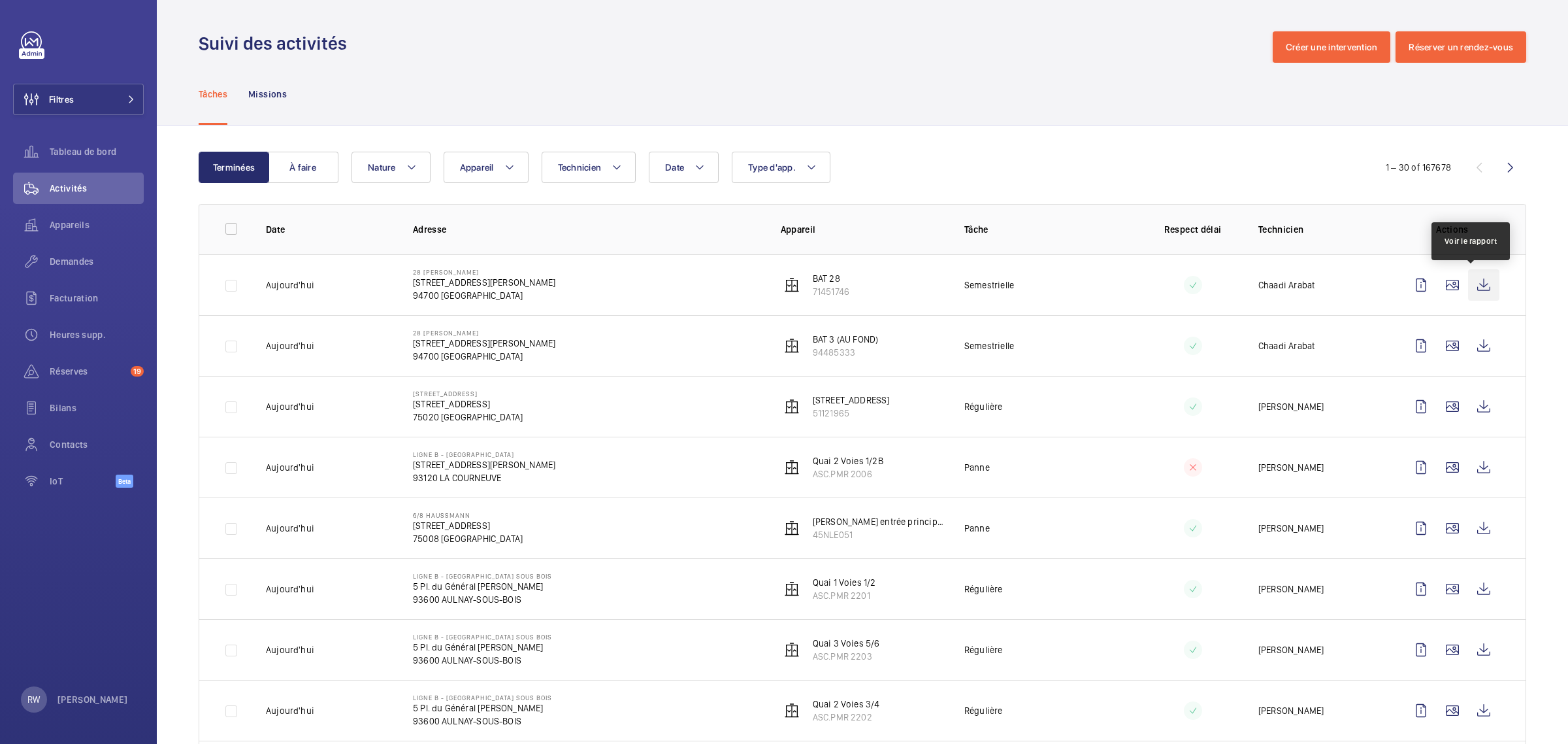
click at [1471, 285] on wm-front-icon-button at bounding box center [1483, 285] width 31 height 31
click at [67, 262] on span "Demandes" at bounding box center [97, 261] width 94 height 13
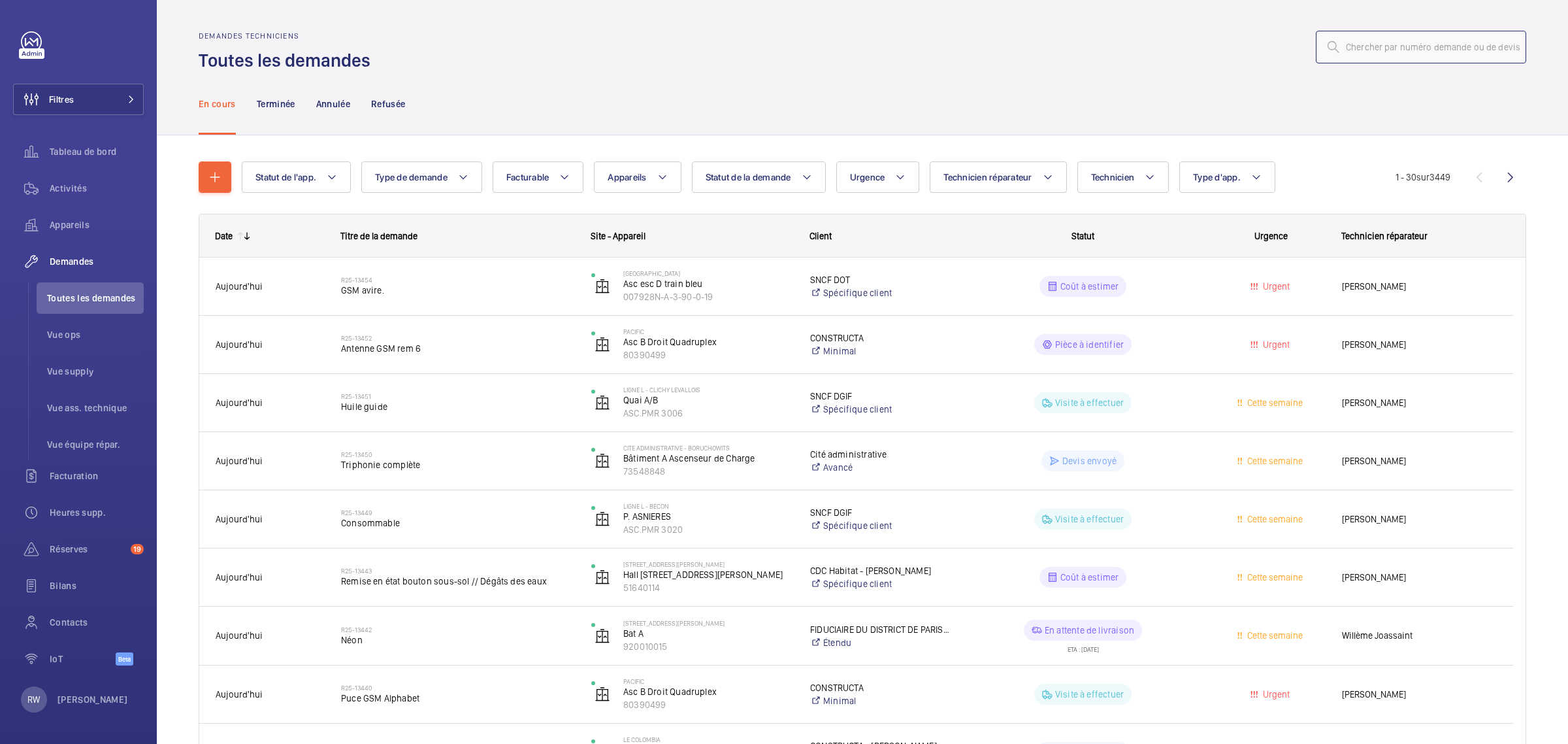
click at [1410, 50] on input "text" at bounding box center [1421, 47] width 210 height 33
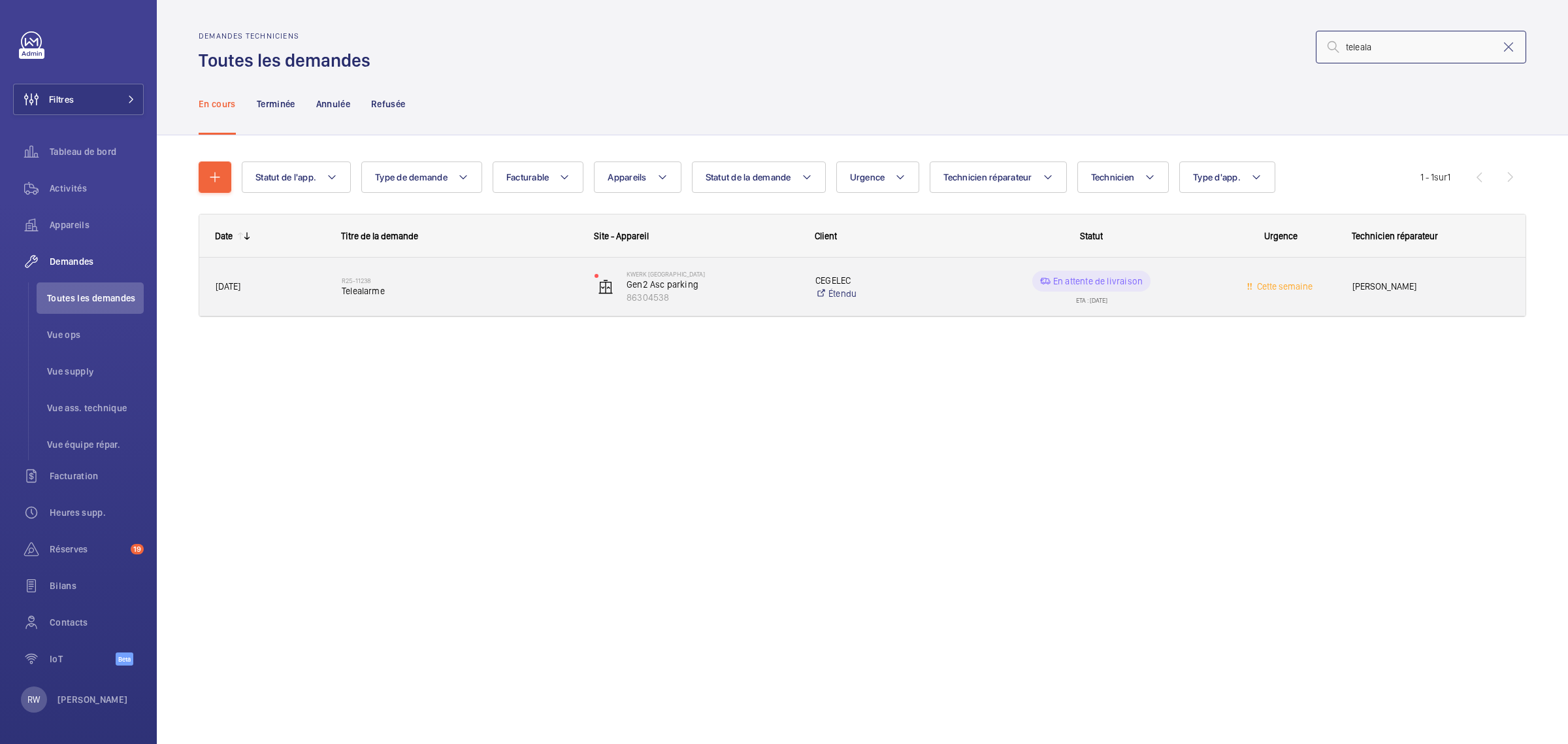
type input "teleala"
click at [413, 293] on span "Telealarme" at bounding box center [460, 291] width 236 height 13
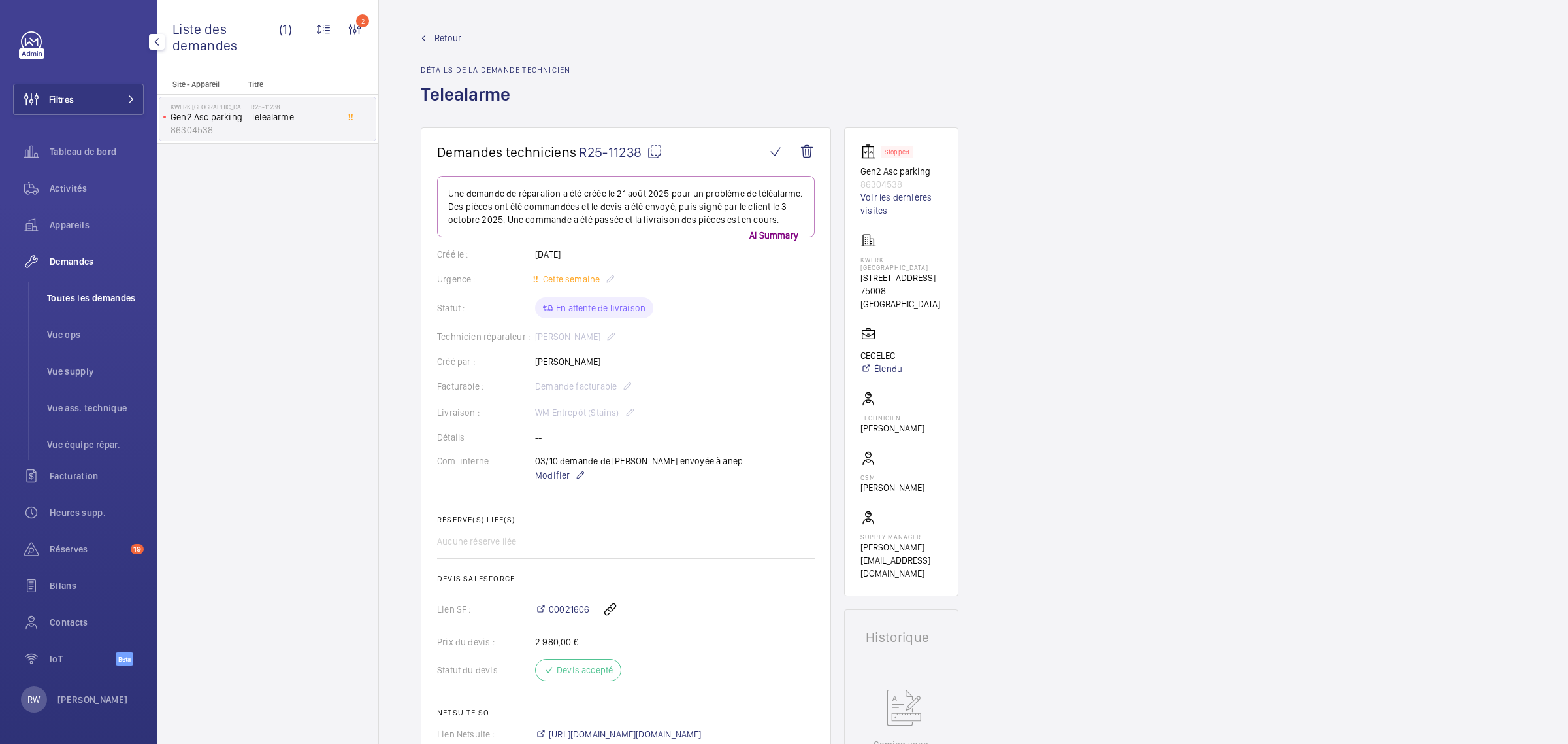
click at [76, 294] on span "Toutes les demandes" at bounding box center [95, 297] width 97 height 13
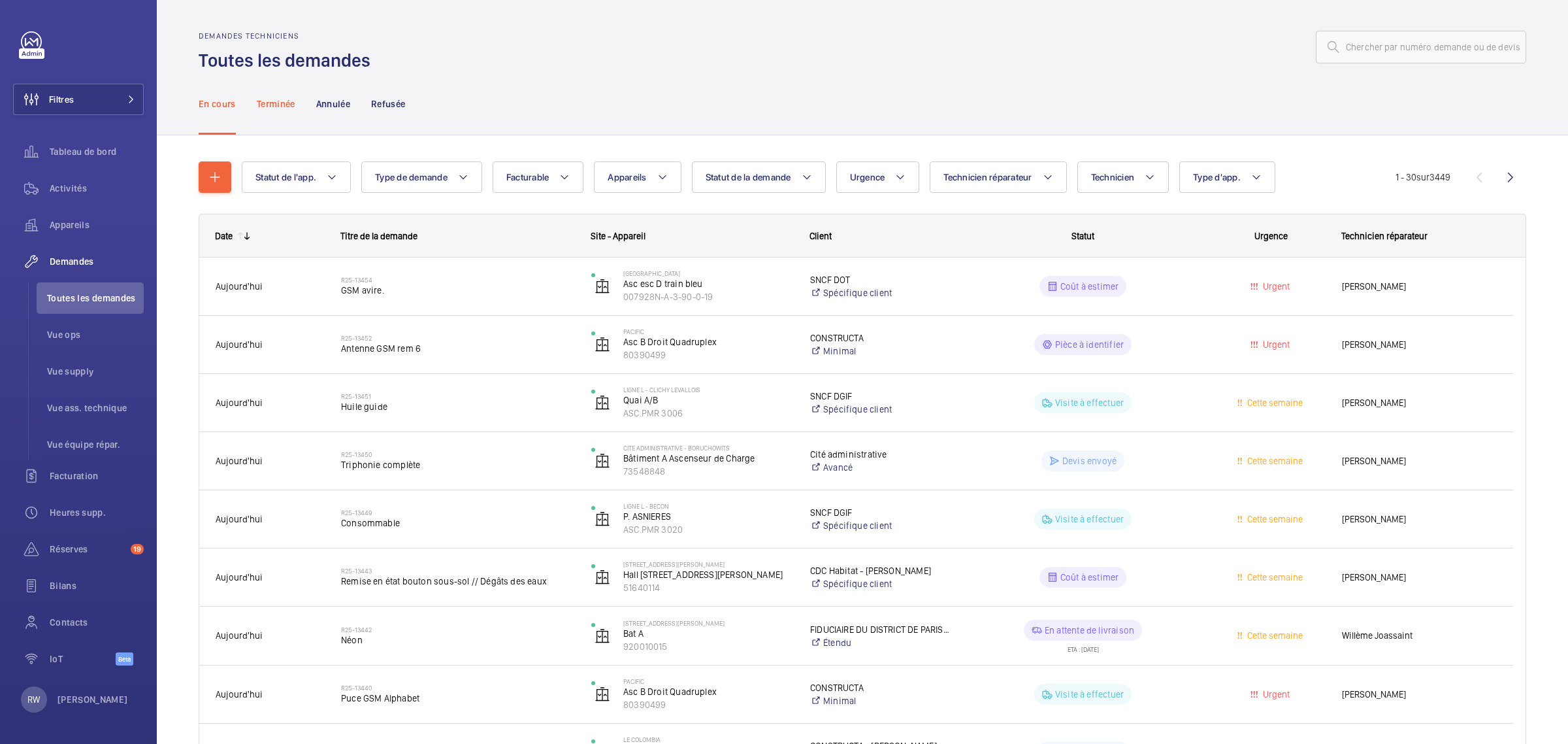
click at [275, 99] on p "Terminée" at bounding box center [276, 104] width 39 height 13
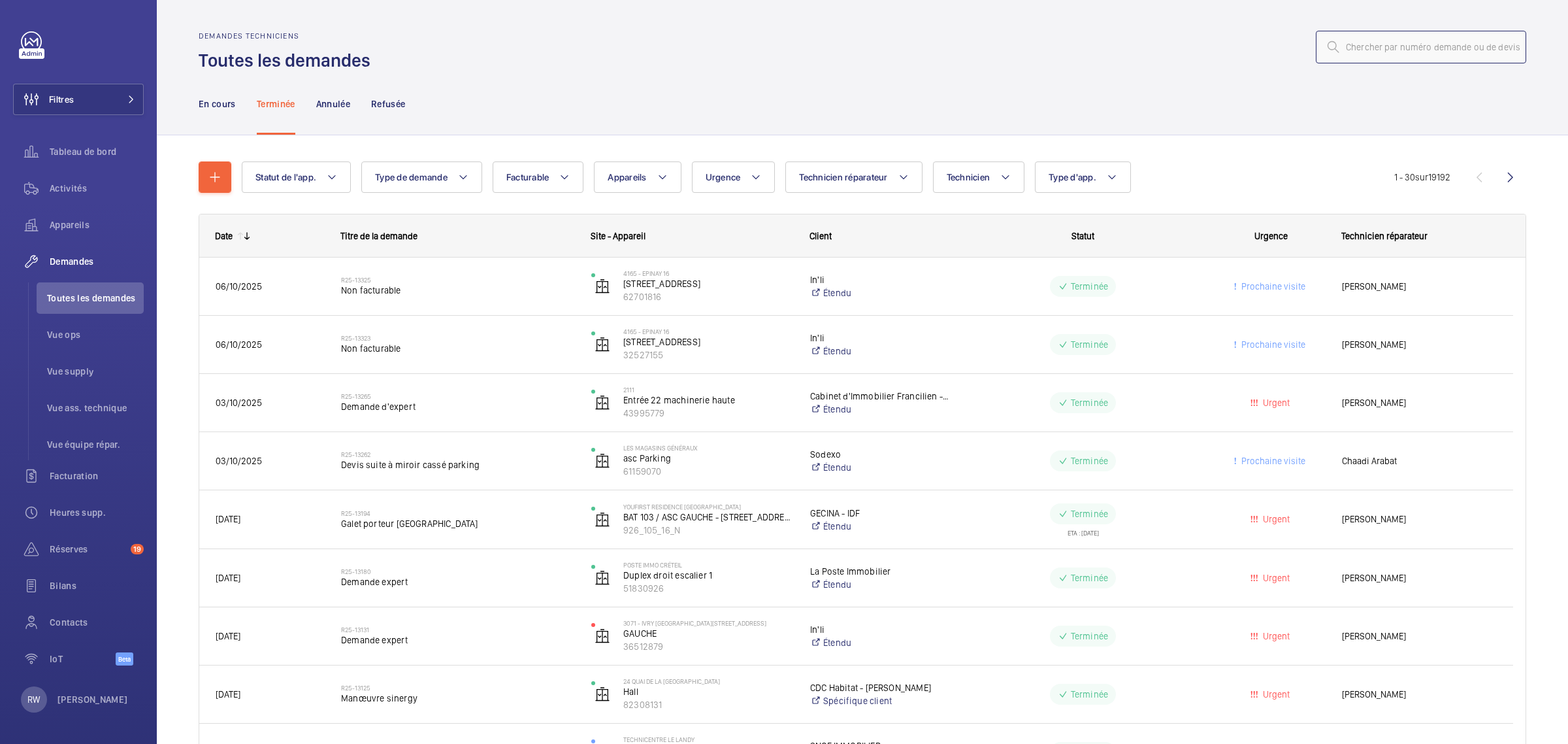
click at [1399, 48] on input "text" at bounding box center [1421, 47] width 210 height 33
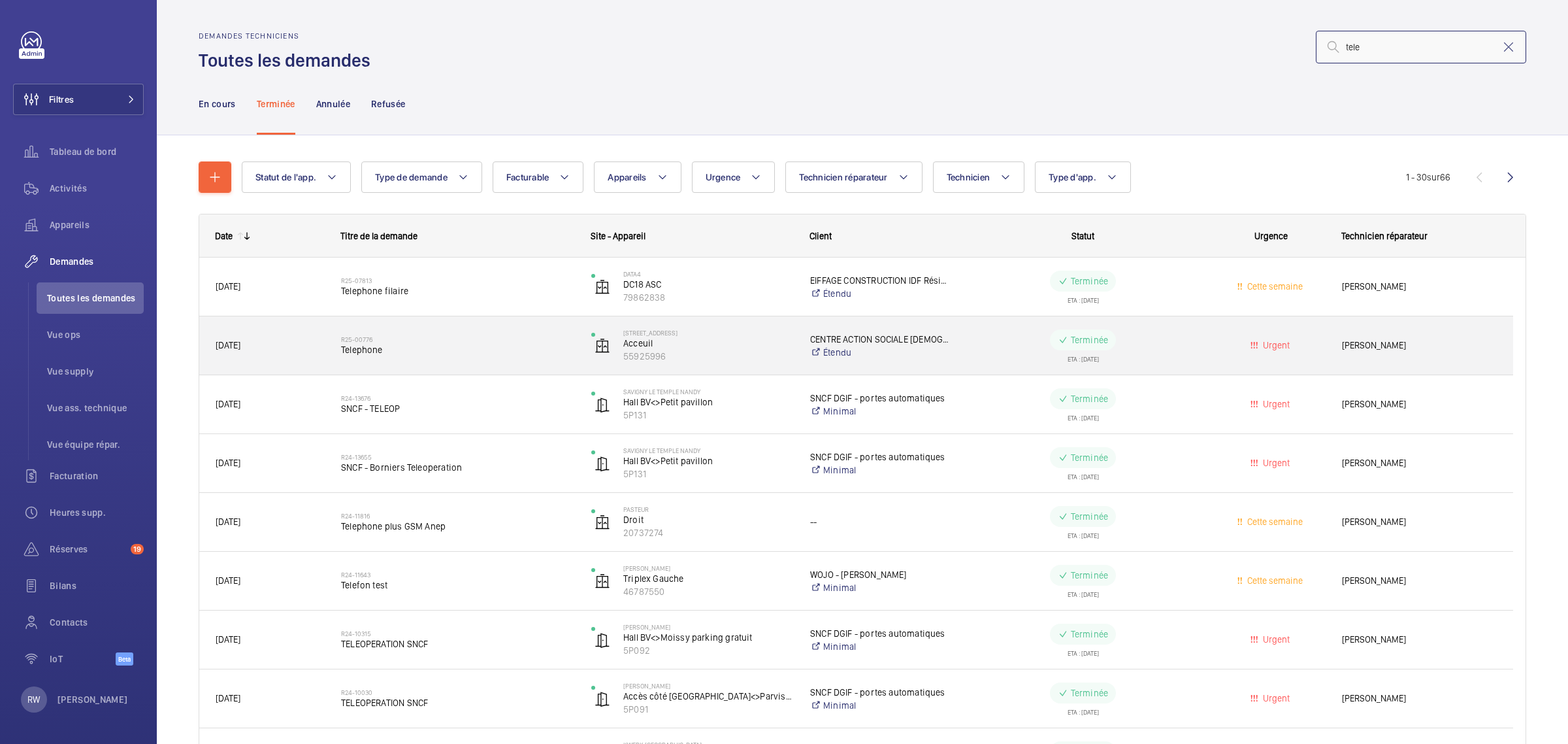
type input "tele"
click at [443, 344] on span "Telephone" at bounding box center [458, 350] width 233 height 13
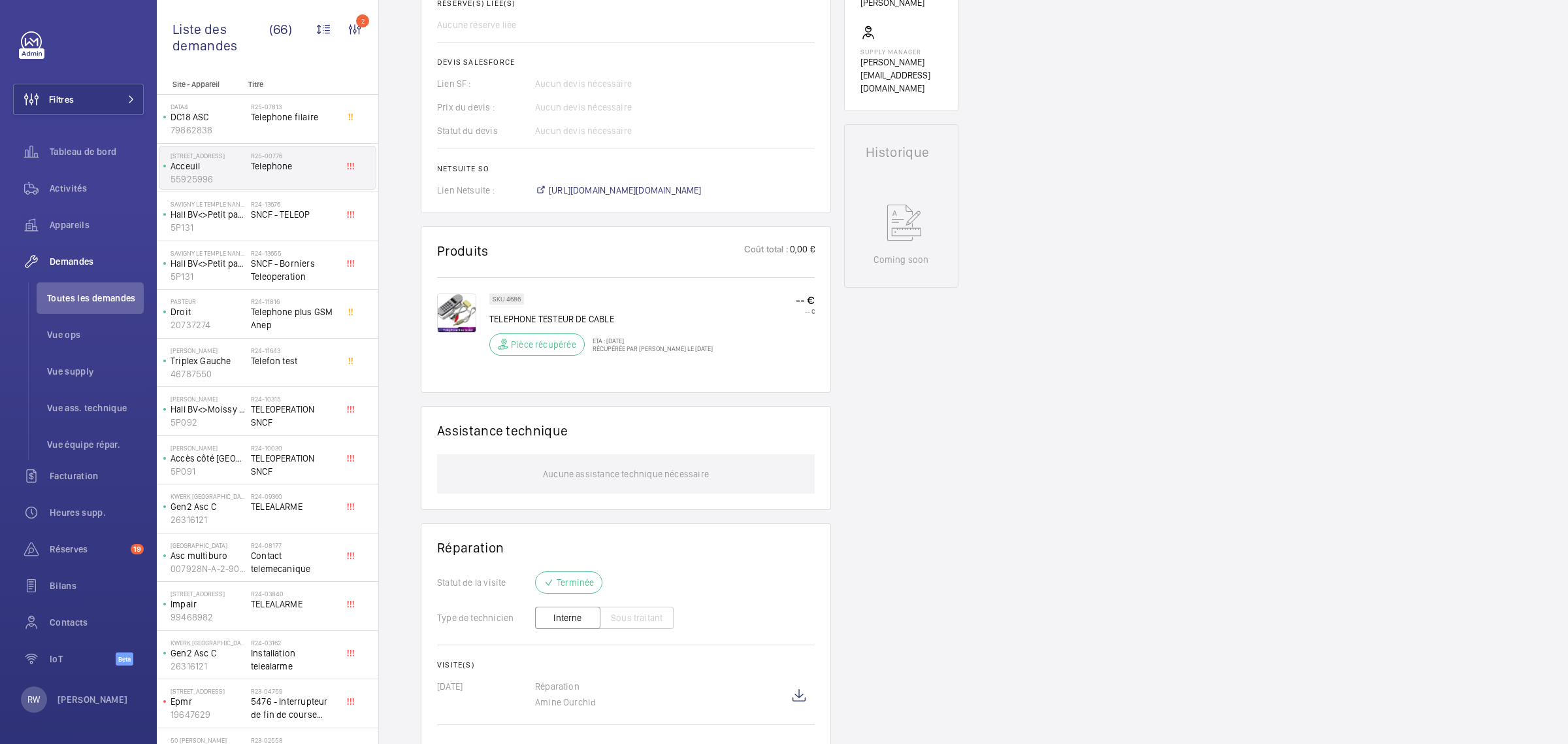
scroll to position [530, 0]
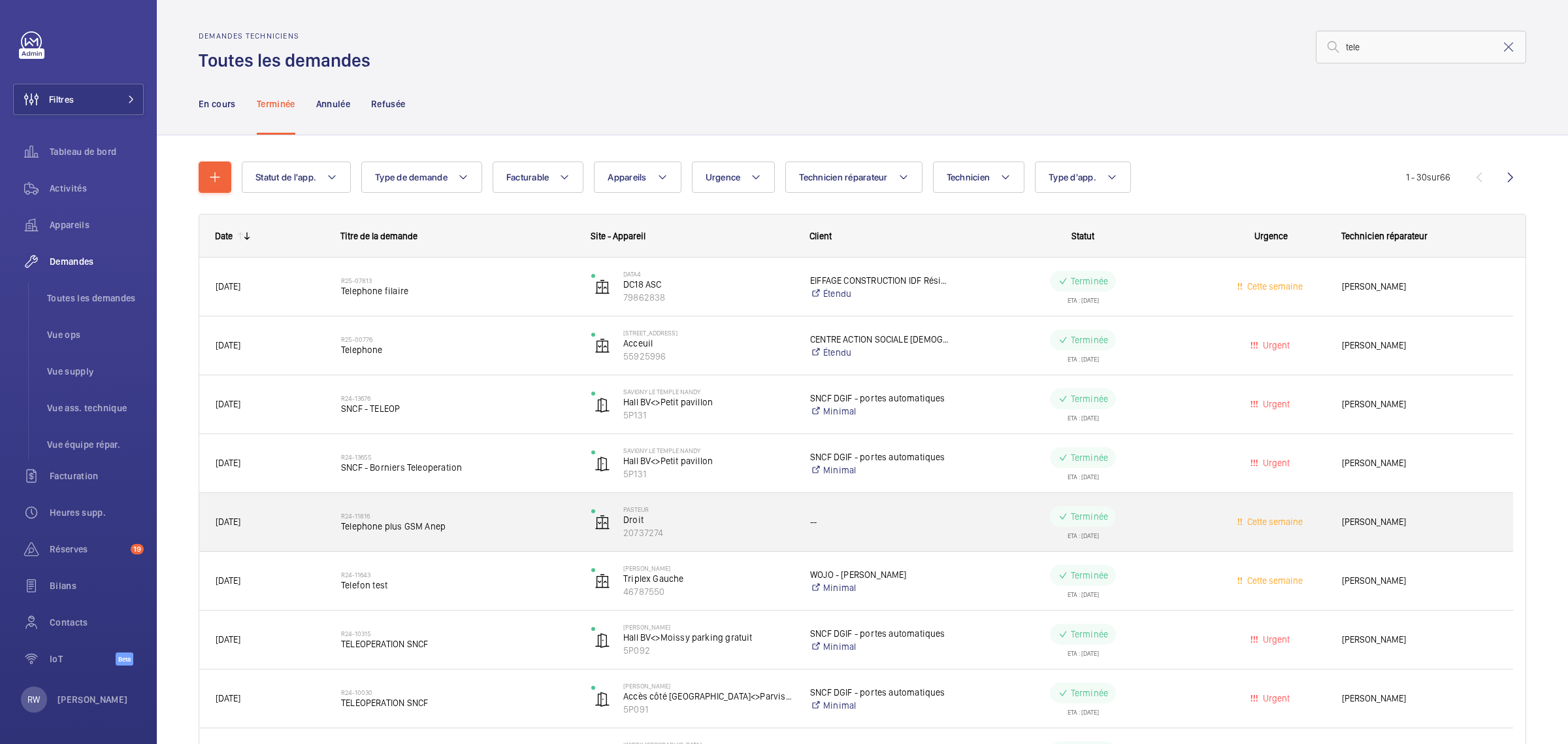
click at [469, 527] on span "Telephone plus GSM Anep" at bounding box center [458, 526] width 233 height 13
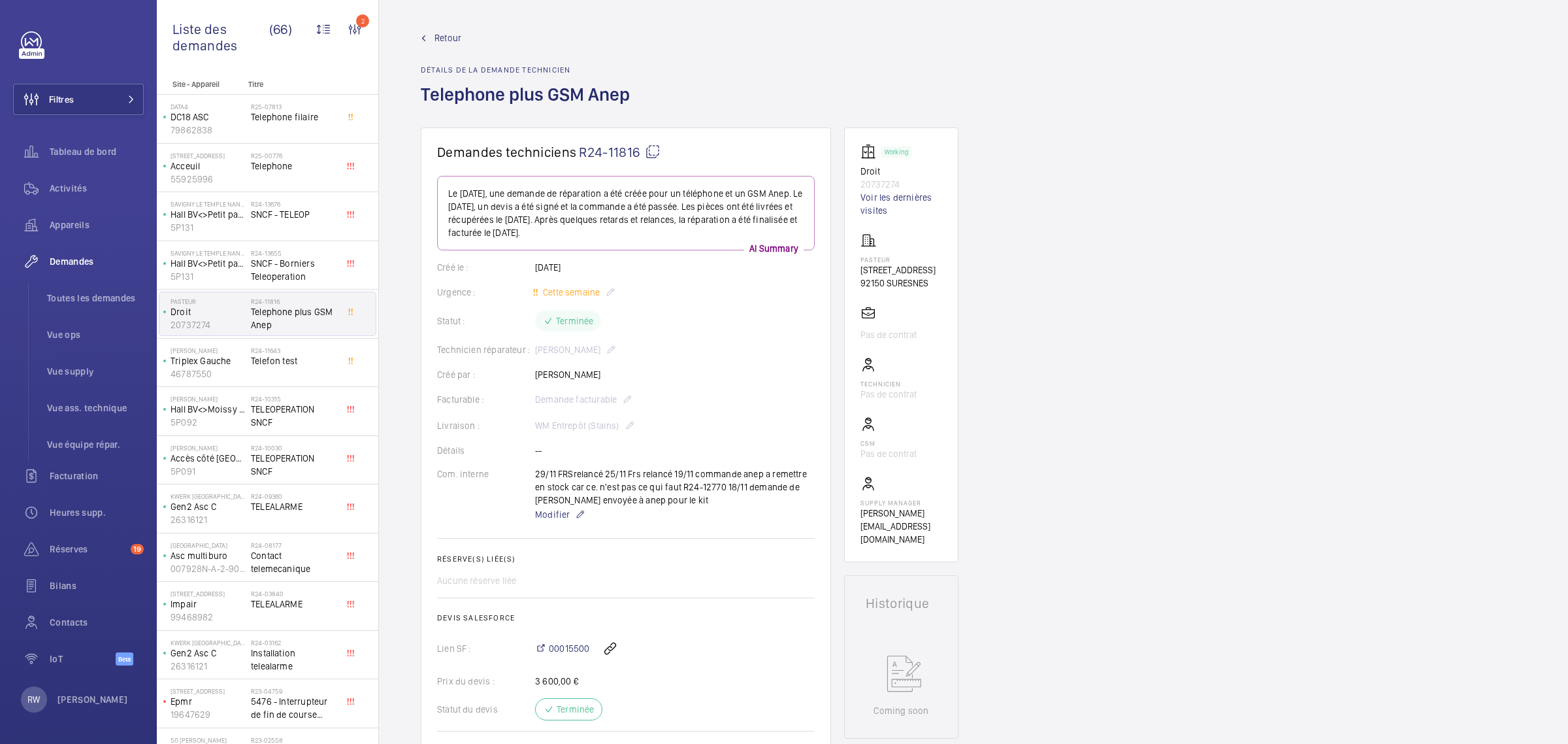
click at [651, 154] on mat-icon at bounding box center [653, 151] width 16 height 16
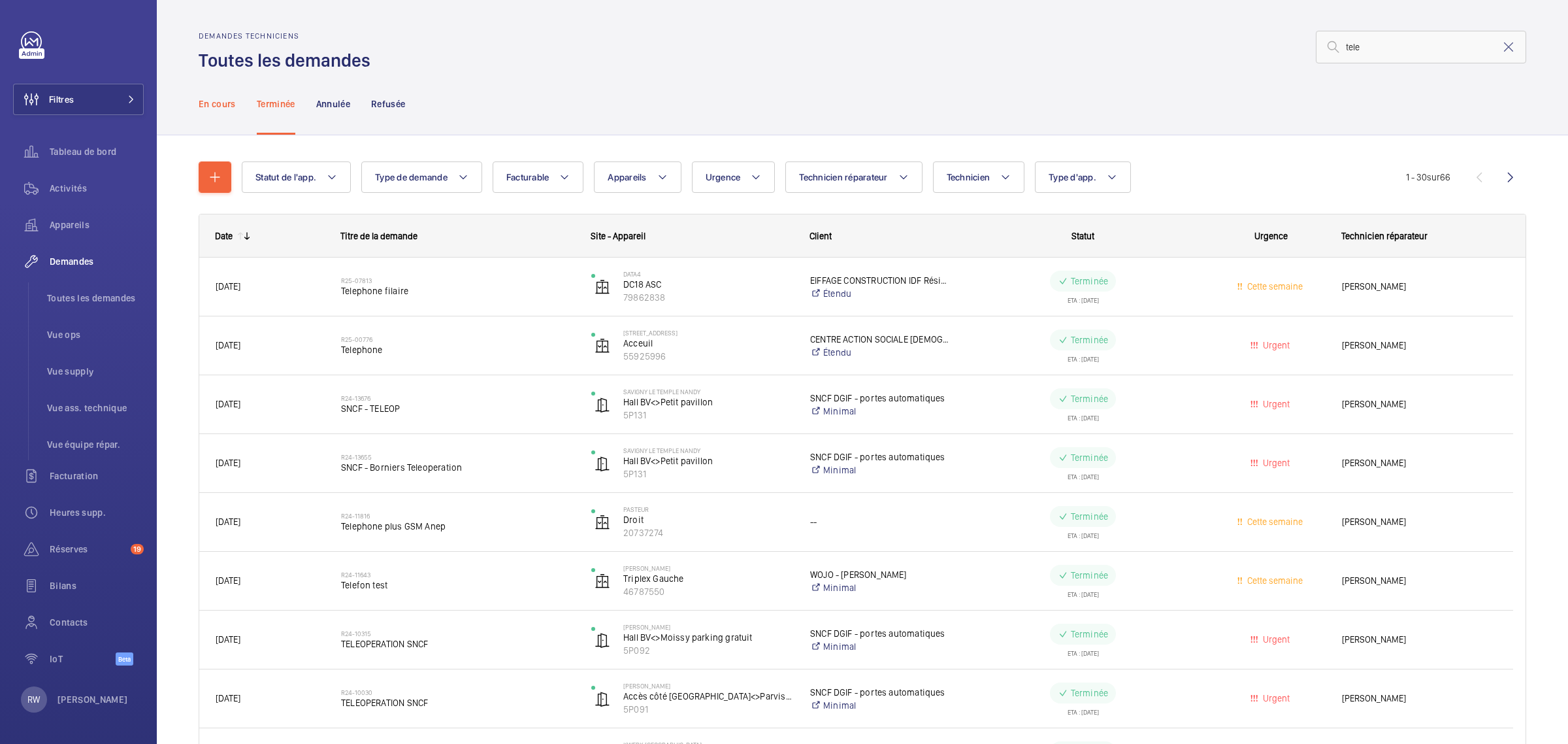
click at [213, 98] on p "En cours" at bounding box center [217, 104] width 37 height 13
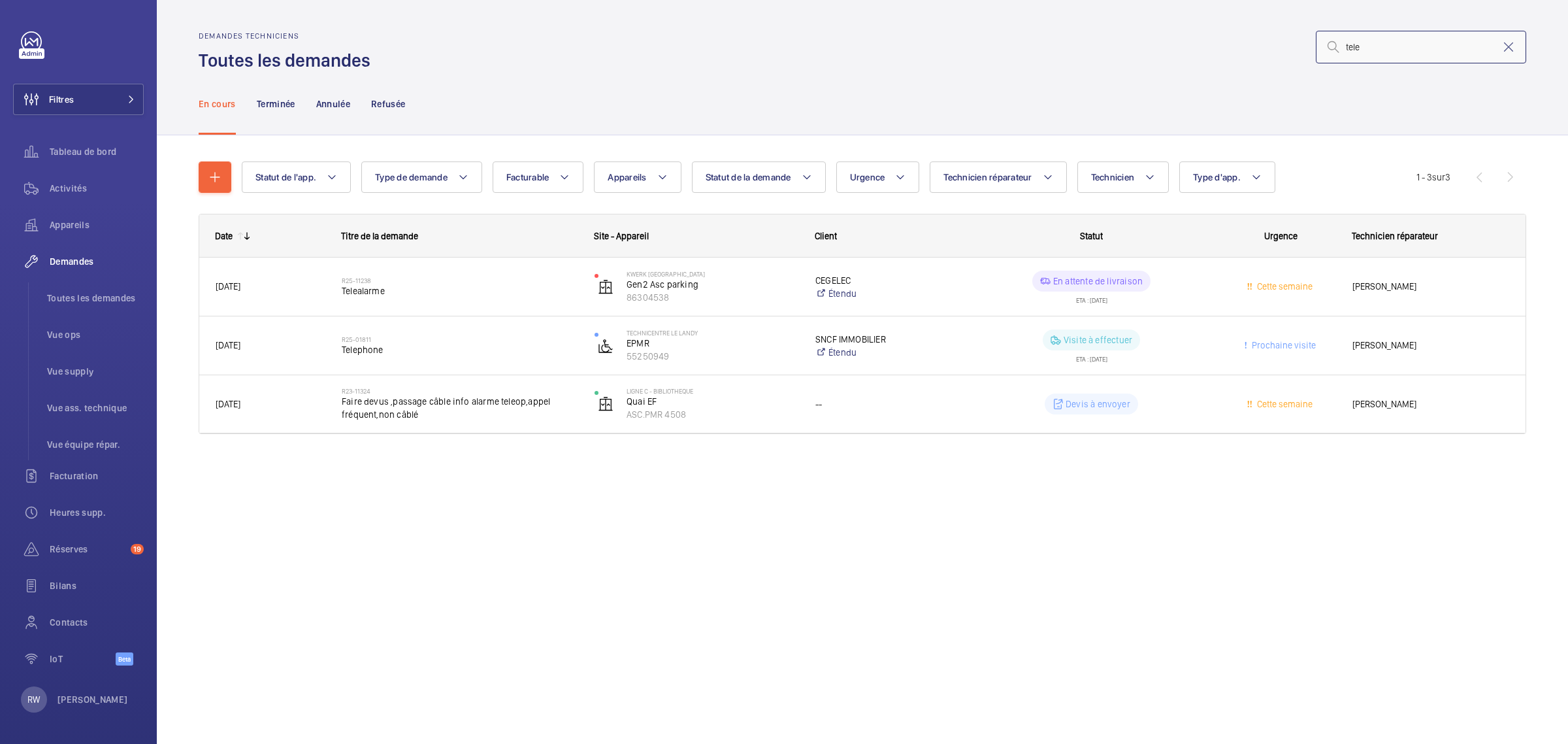
drag, startPoint x: 1374, startPoint y: 52, endPoint x: 1330, endPoint y: 52, distance: 44.0
click at [1330, 52] on div "tele" at bounding box center [1421, 47] width 210 height 33
type input "anep"
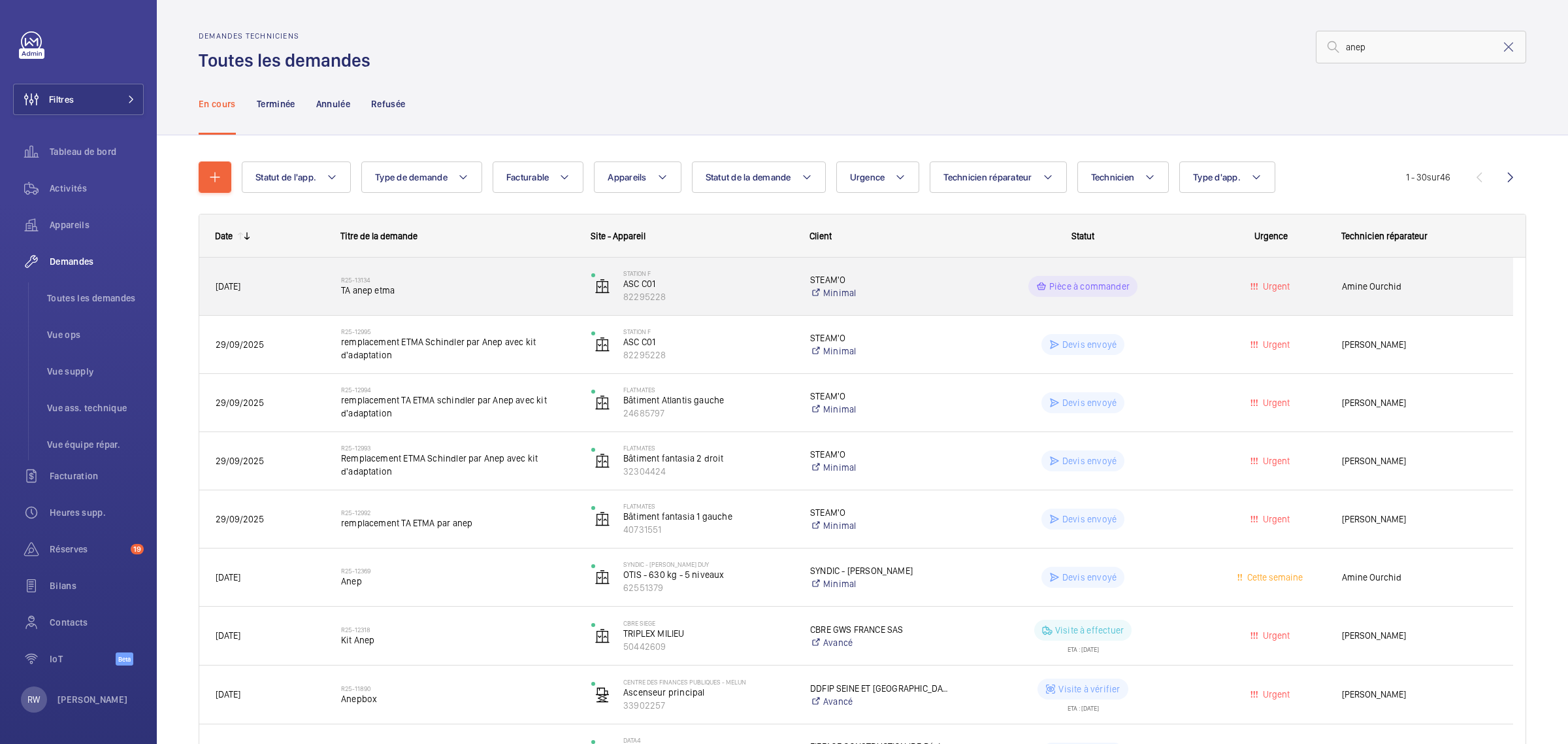
click at [372, 294] on span "TA anep etma" at bounding box center [458, 290] width 233 height 13
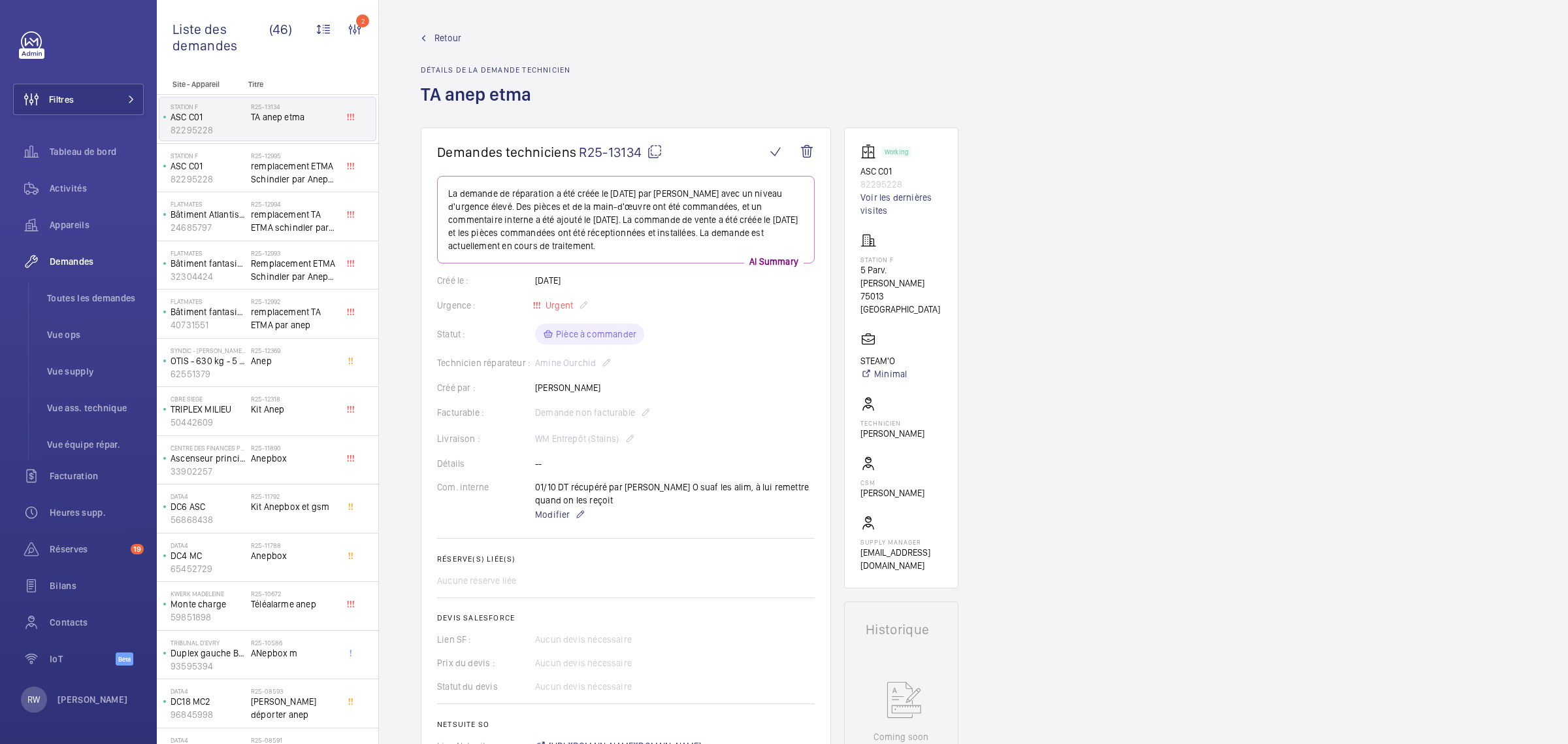
click at [654, 148] on mat-icon at bounding box center [654, 151] width 16 height 16
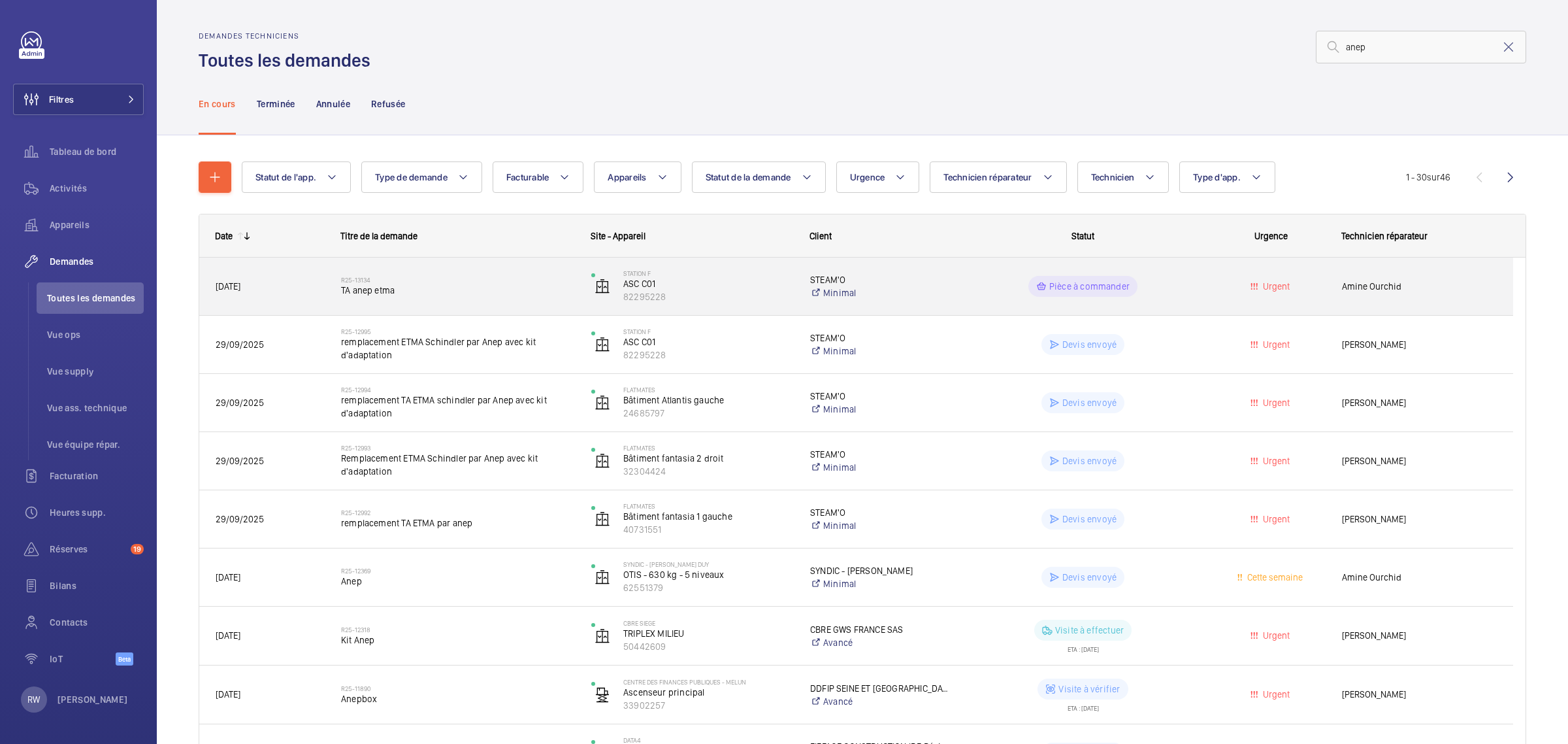
click at [396, 285] on span "TA anep etma" at bounding box center [458, 290] width 233 height 13
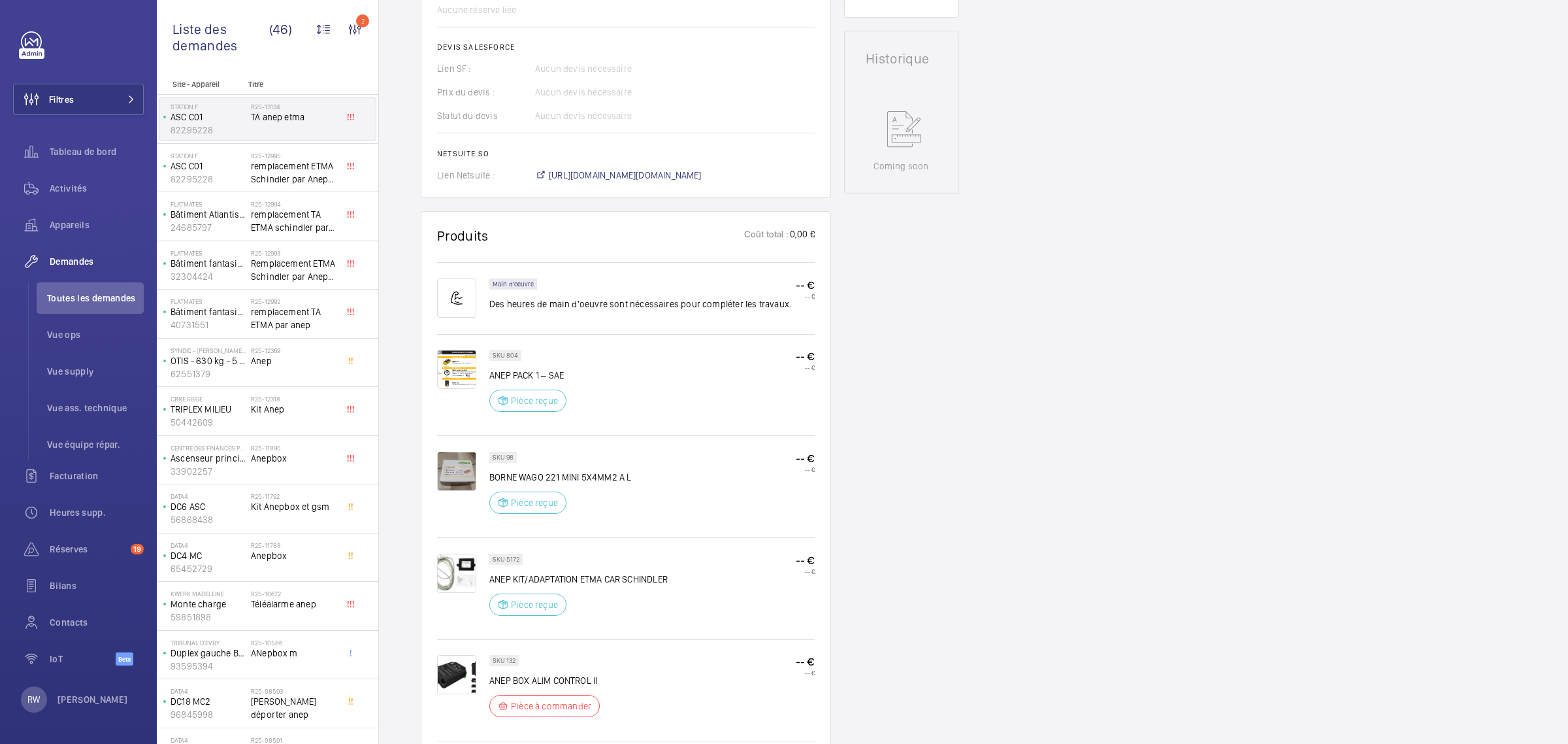
scroll to position [572, 0]
click at [505, 352] on p "SKU 804" at bounding box center [505, 354] width 26 height 5
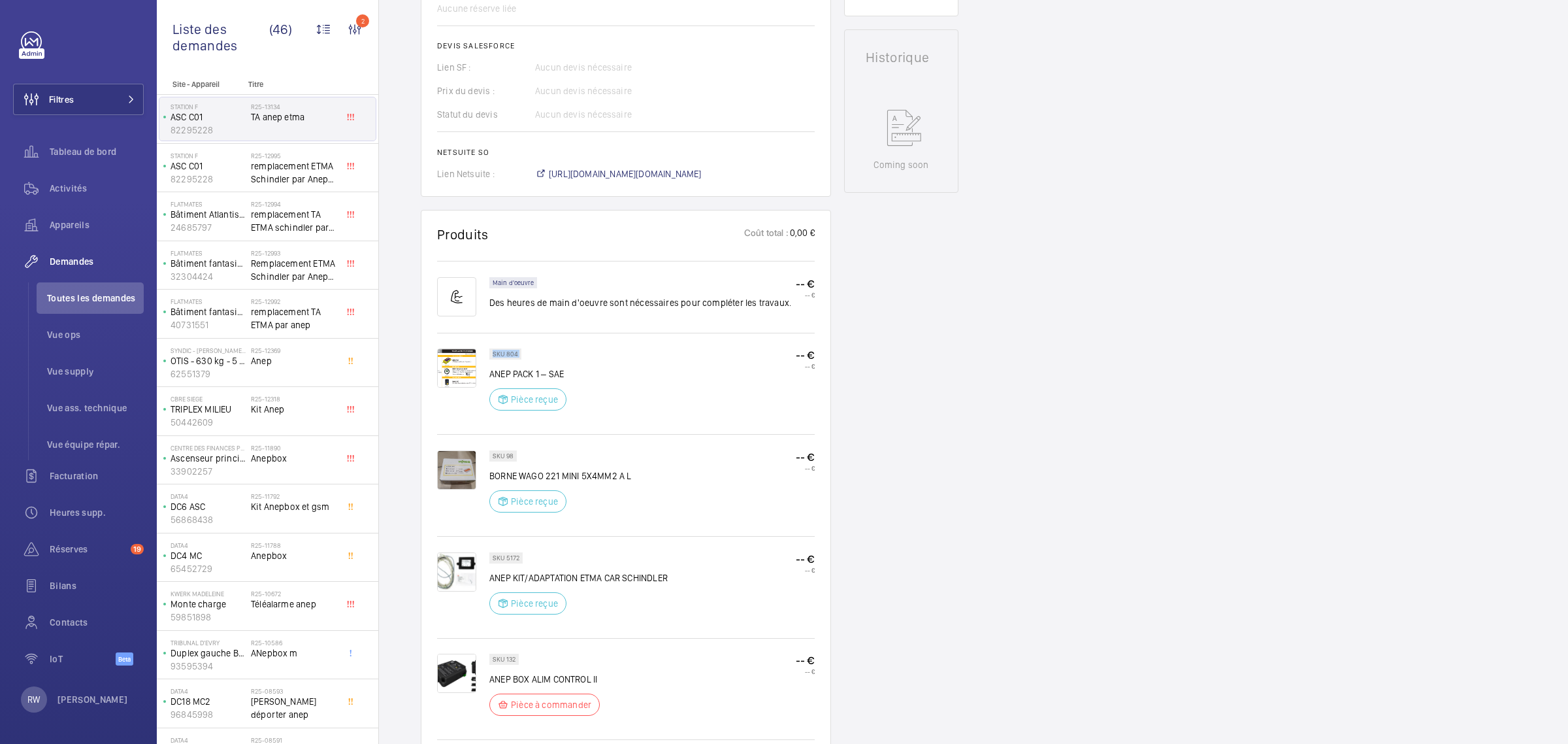
click at [505, 352] on p "SKU 804" at bounding box center [505, 354] width 26 height 5
click at [455, 381] on img at bounding box center [457, 368] width 39 height 39
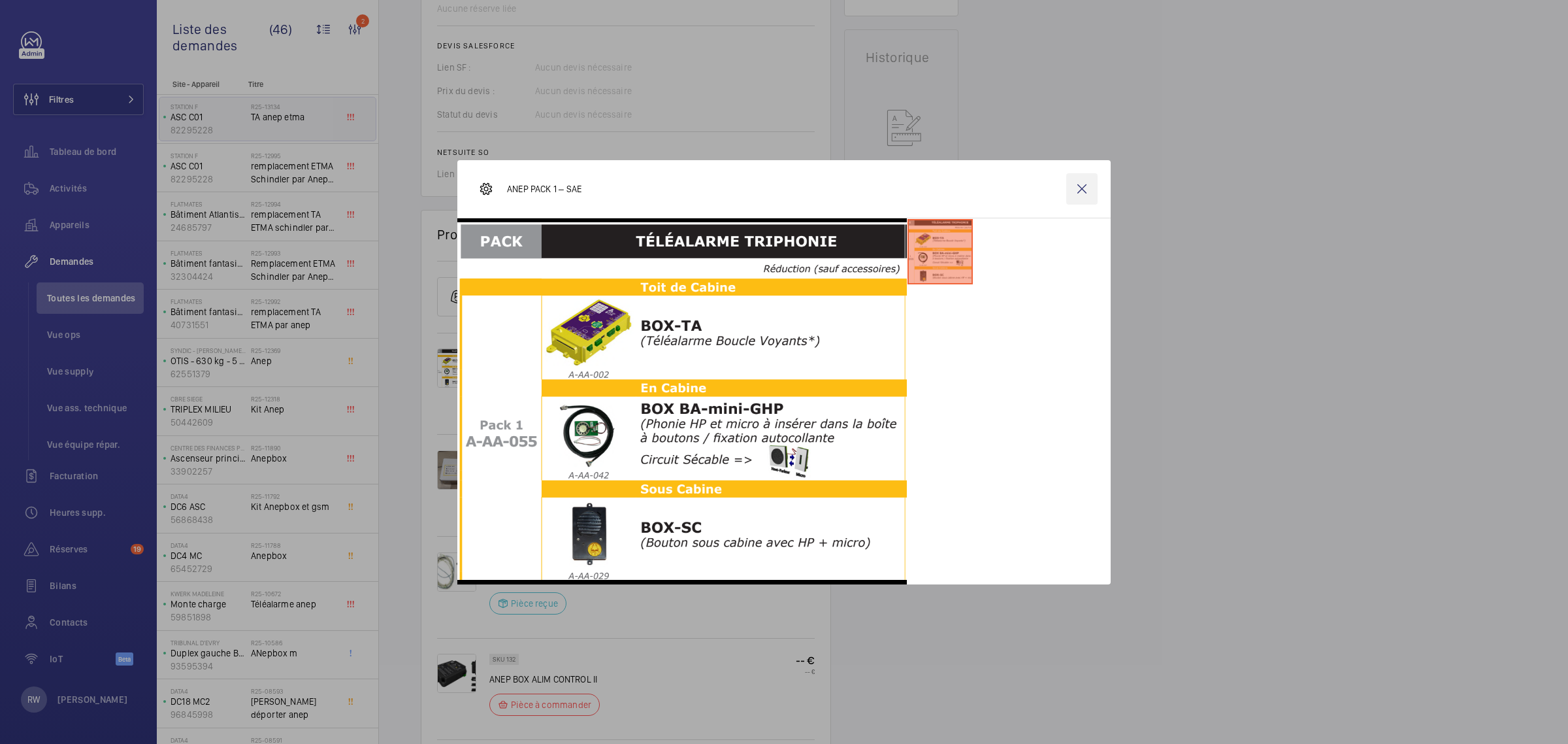
click at [1082, 186] on wm-front-icon-button at bounding box center [1082, 188] width 31 height 31
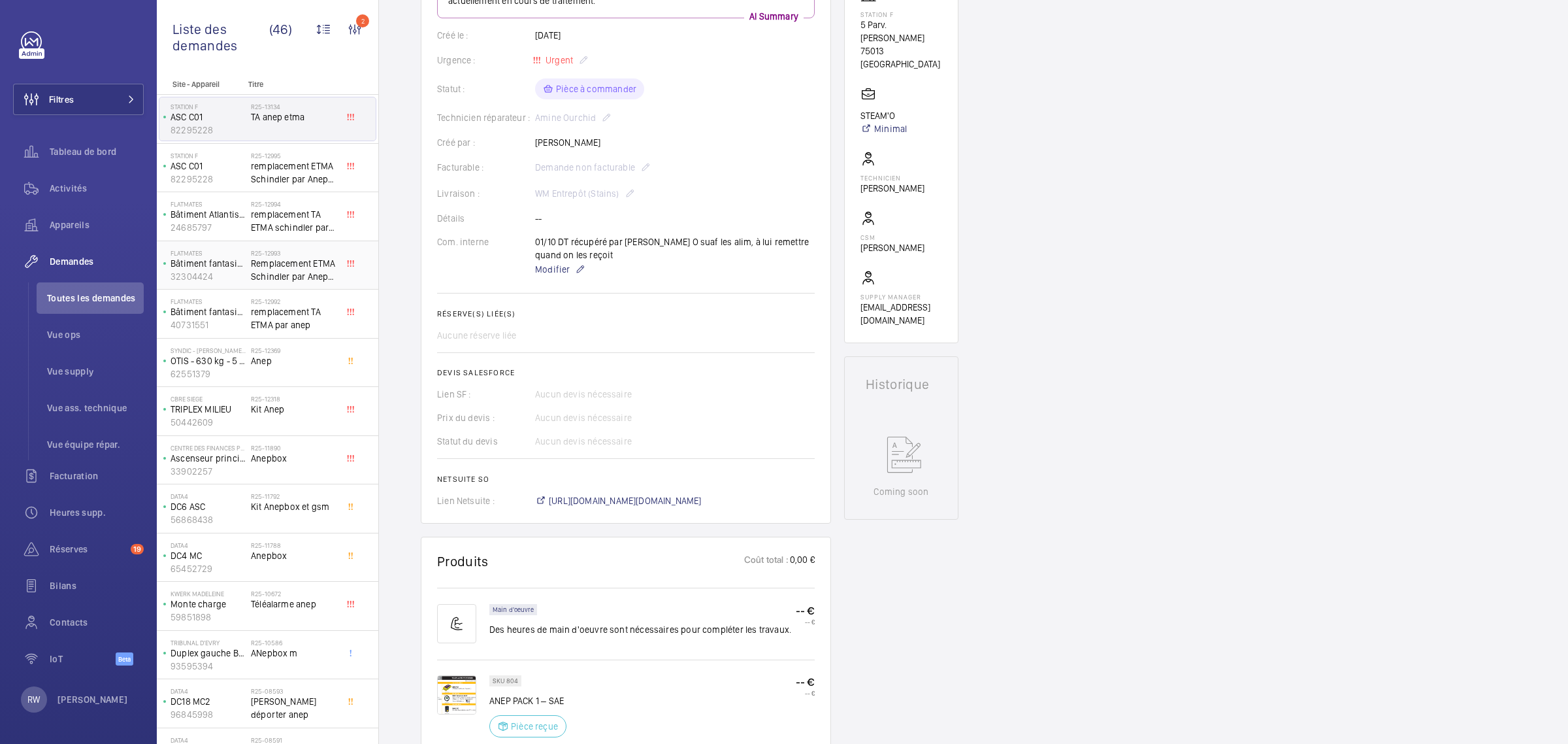
scroll to position [0, 0]
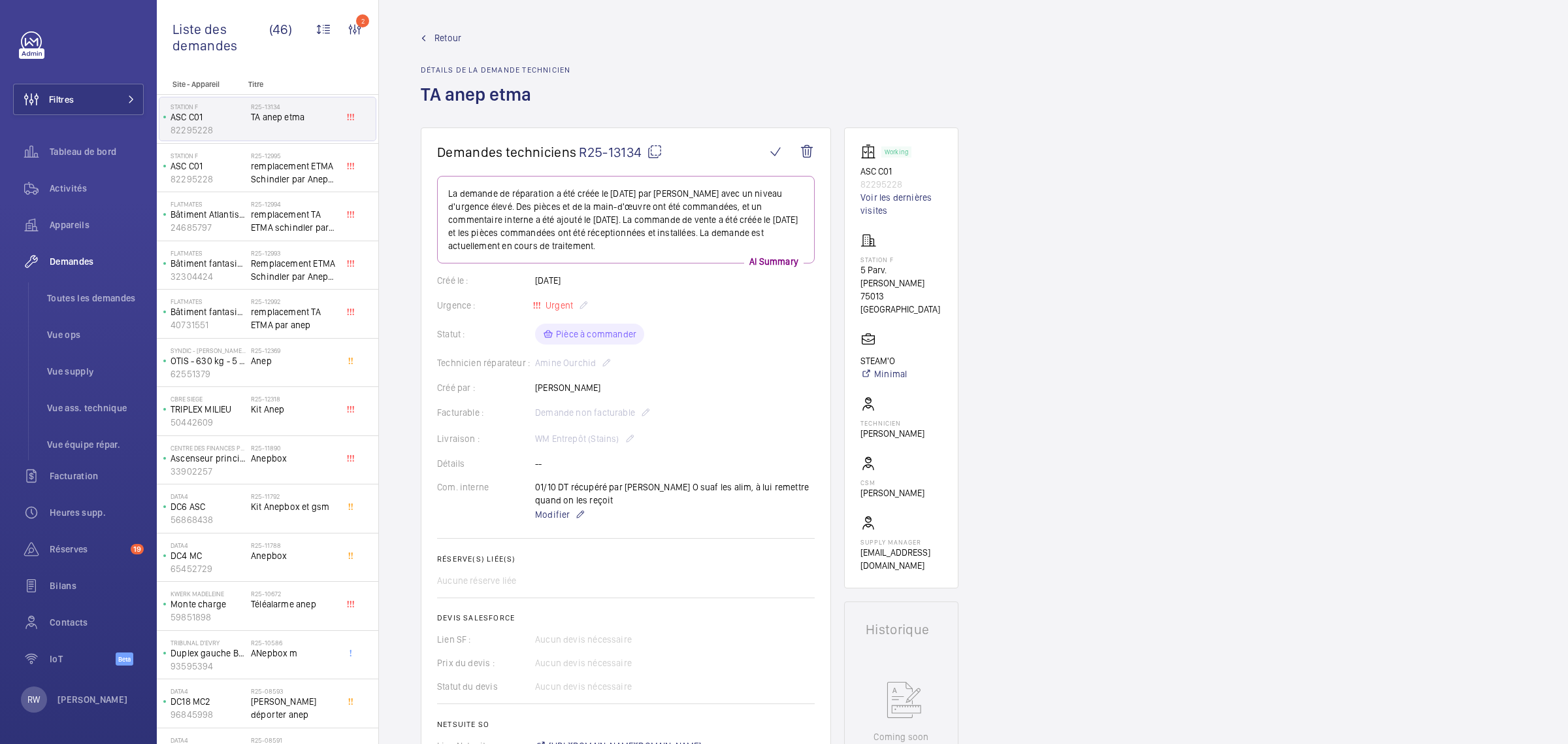
click at [446, 38] on span "Retour" at bounding box center [448, 37] width 26 height 13
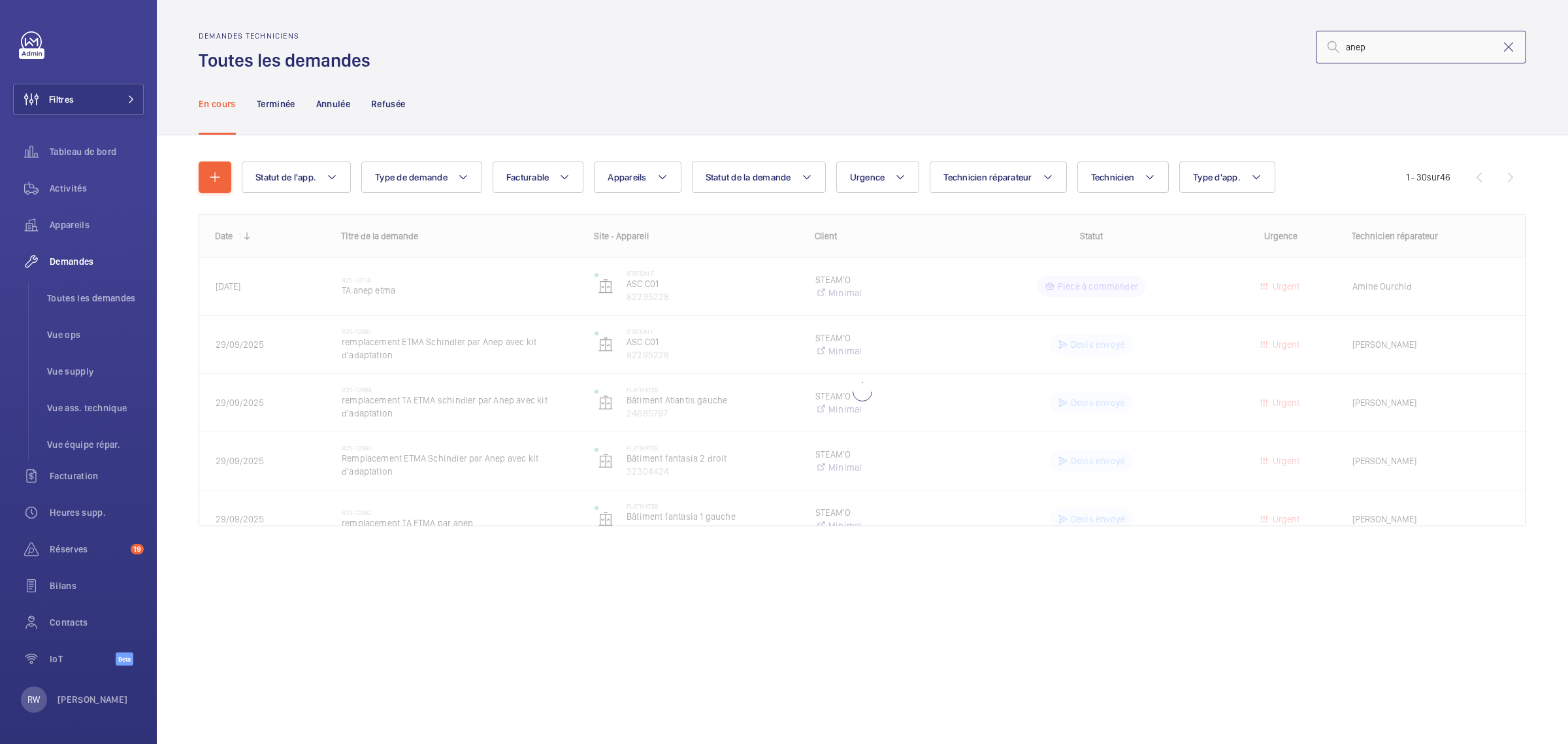
click at [1384, 51] on input "anep" at bounding box center [1421, 47] width 210 height 33
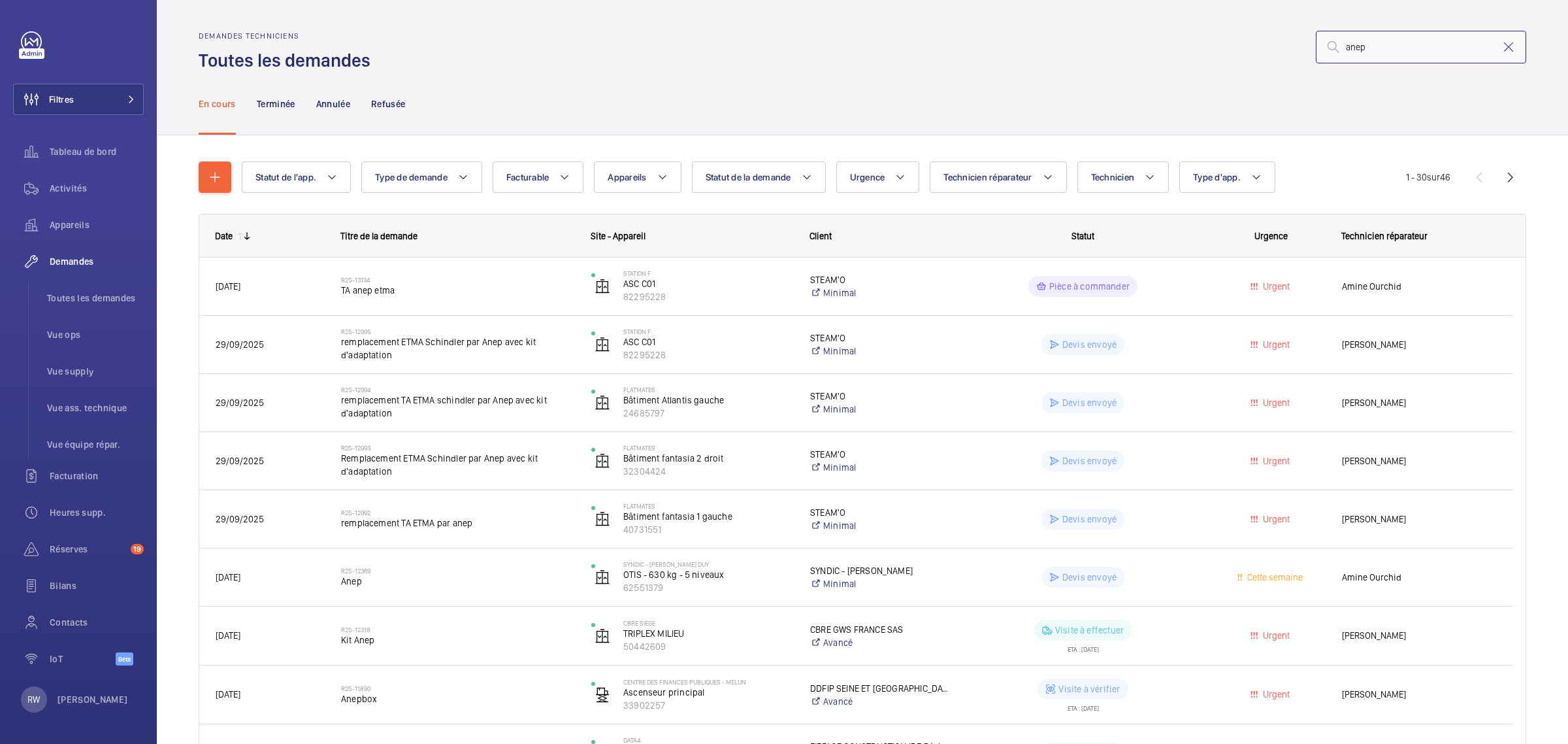
drag, startPoint x: 1376, startPoint y: 48, endPoint x: 1292, endPoint y: 48, distance: 84.0
click at [1292, 48] on div "anep" at bounding box center [952, 46] width 1148 height 31
type input "gsm"
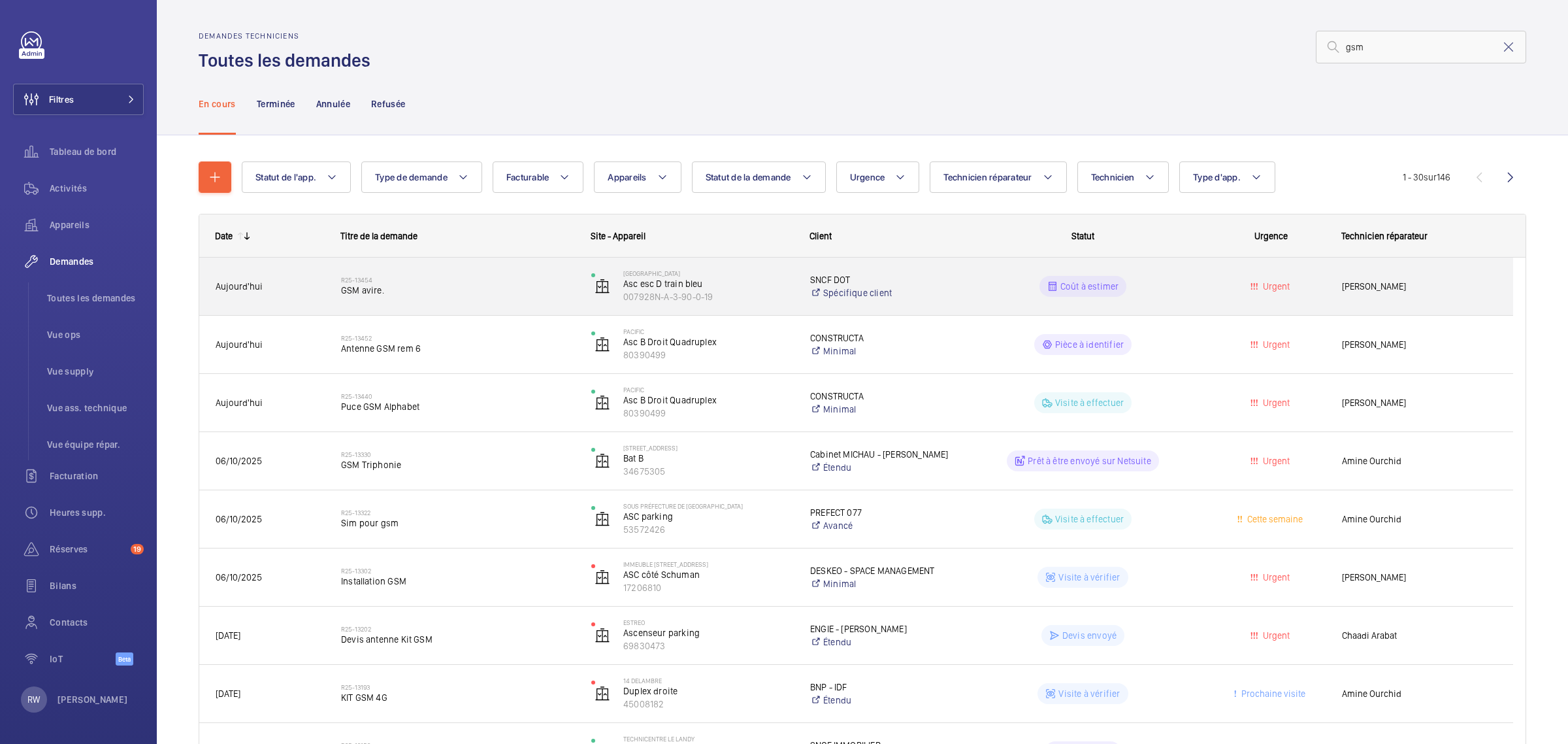
click at [397, 291] on span "GSM avire." at bounding box center [458, 290] width 233 height 13
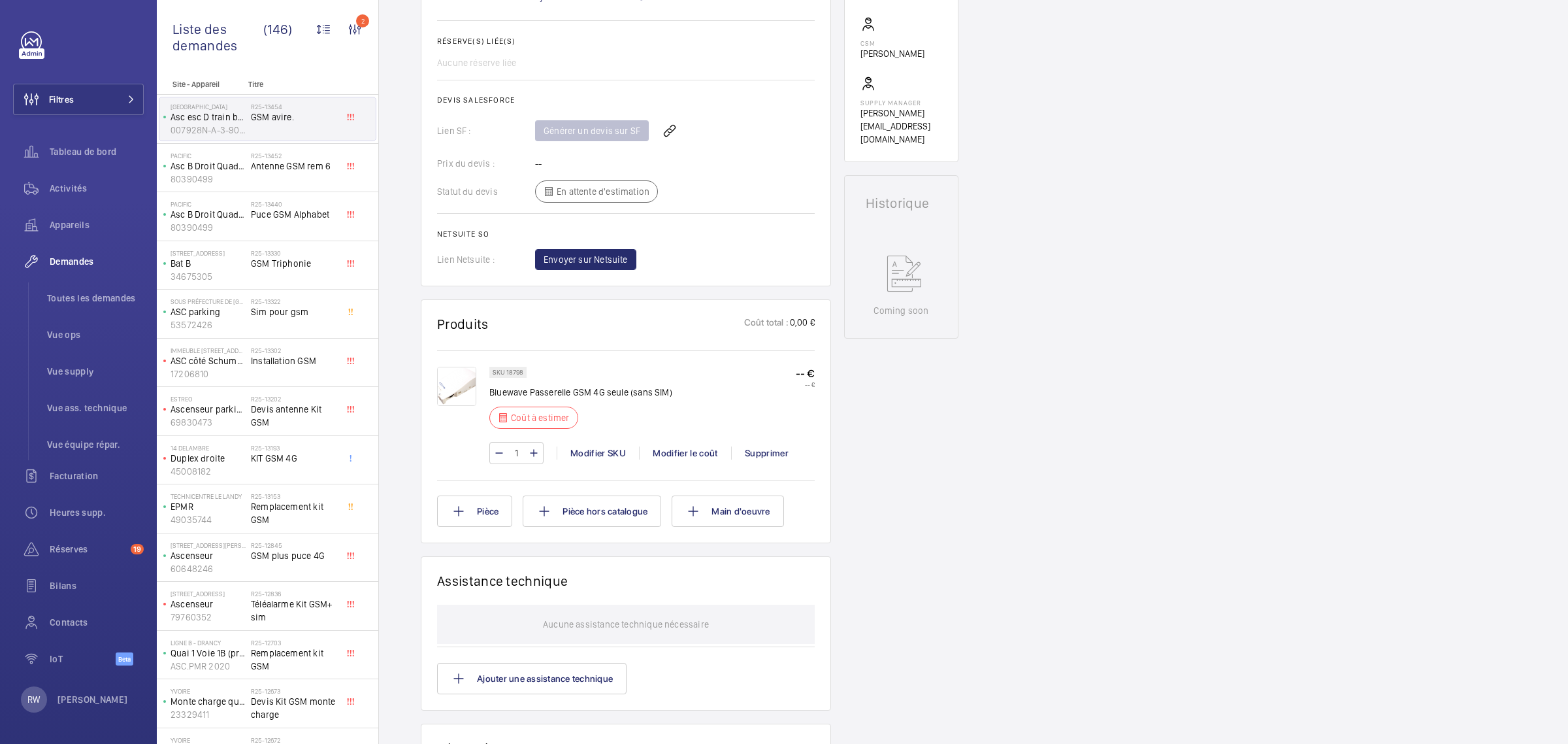
scroll to position [490, 0]
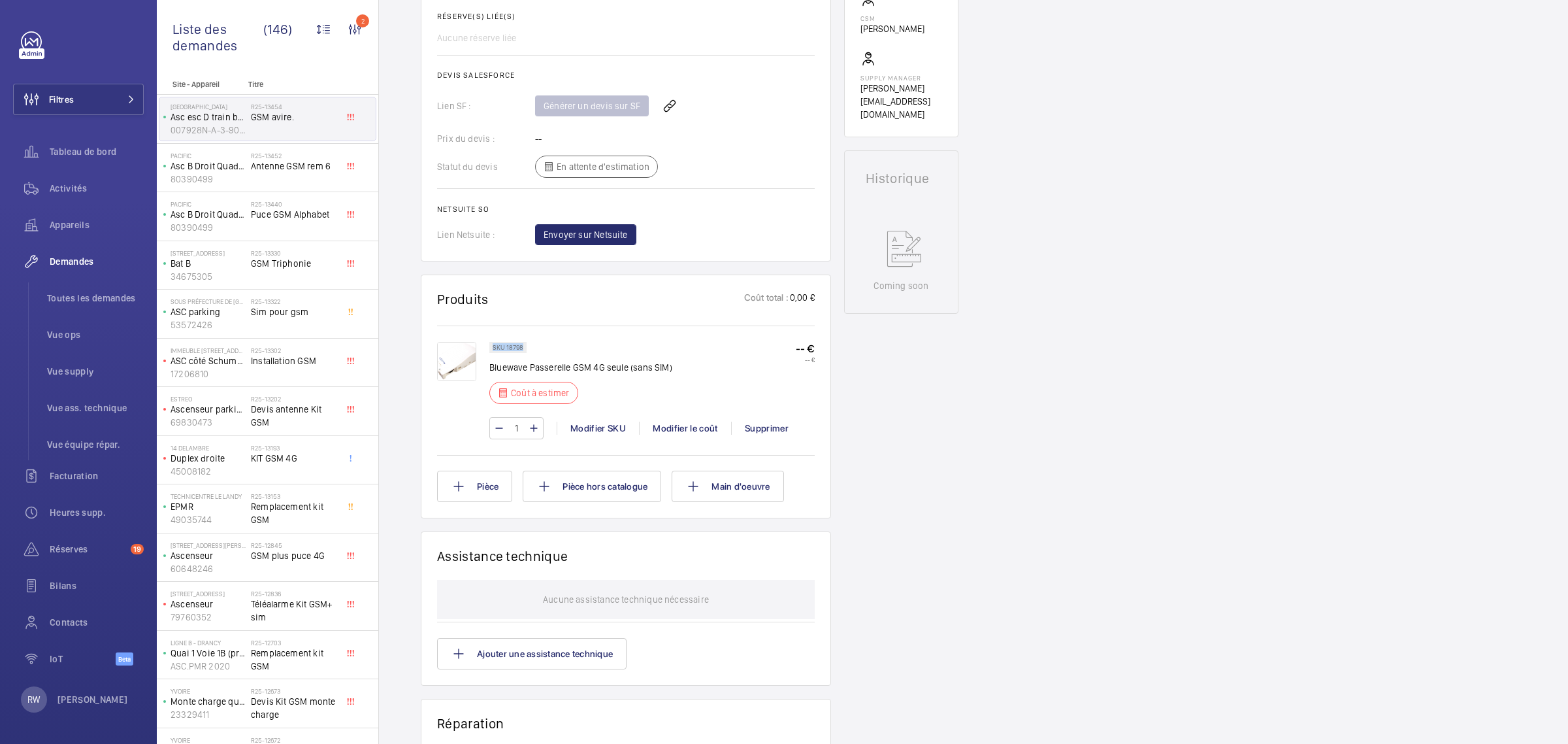
drag, startPoint x: 492, startPoint y: 347, endPoint x: 523, endPoint y: 350, distance: 31.1
click at [523, 350] on p "SKU 18798" at bounding box center [508, 347] width 31 height 5
copy p "SKU 18798"
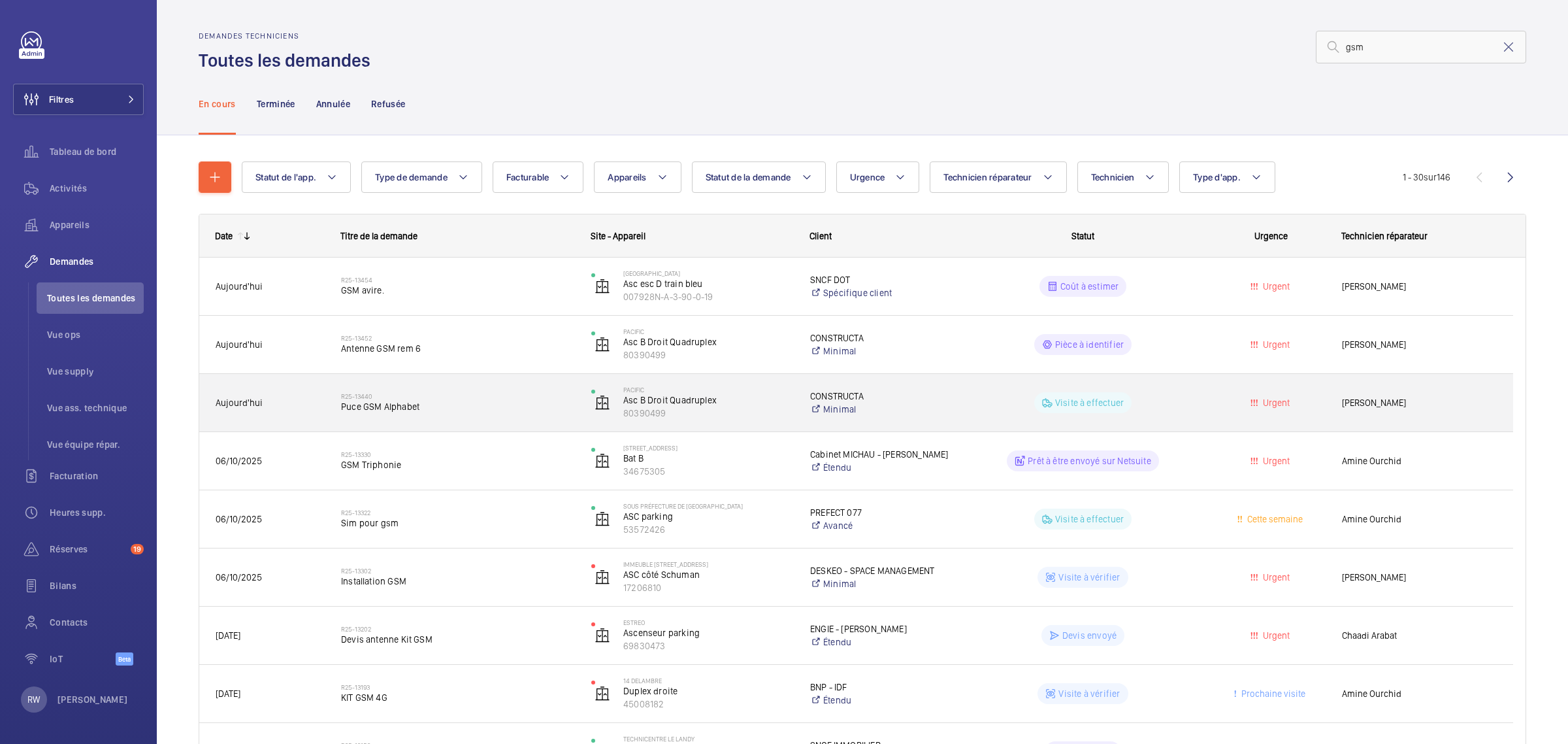
click at [451, 406] on span "Puce GSM Alphabet" at bounding box center [458, 406] width 233 height 13
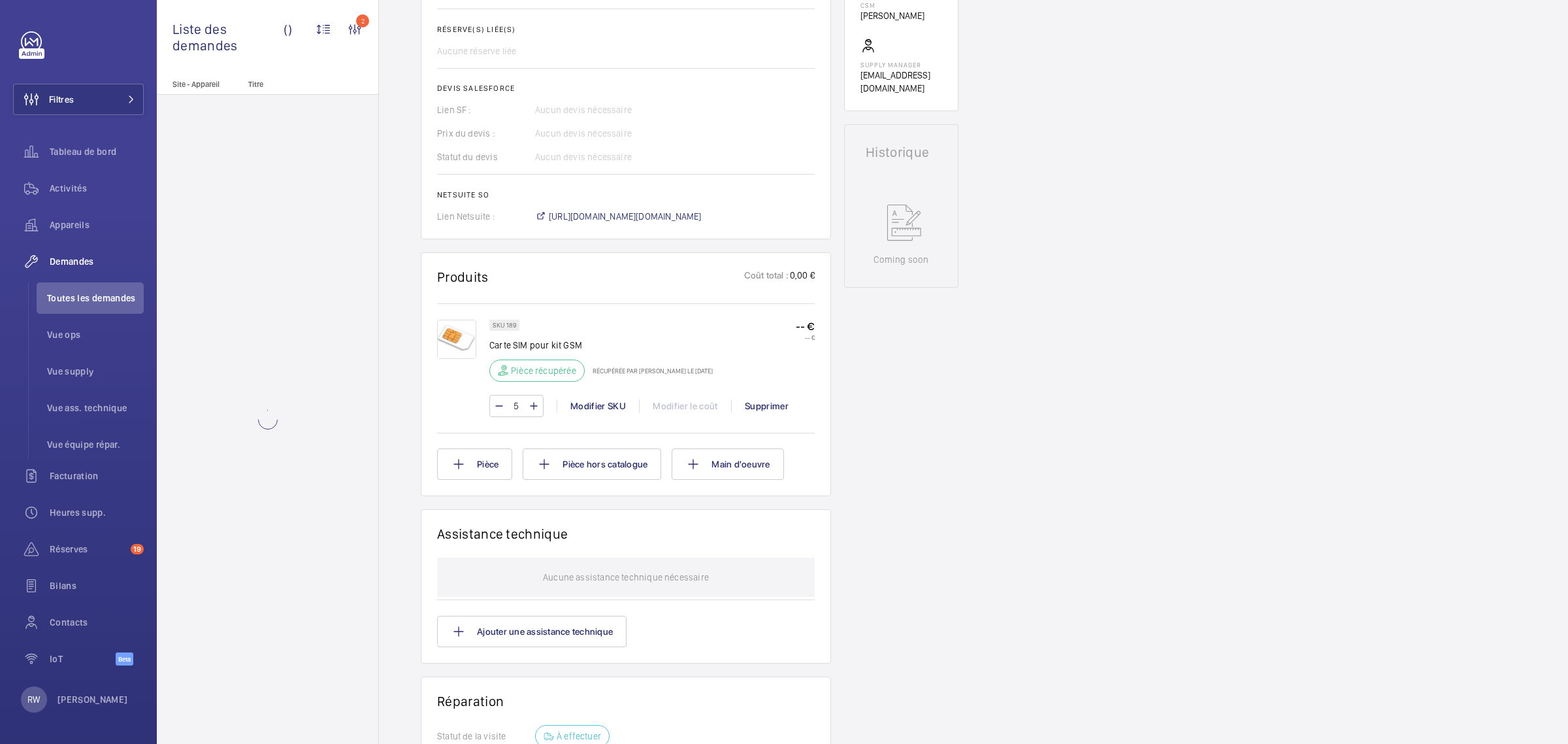
scroll to position [770, 0]
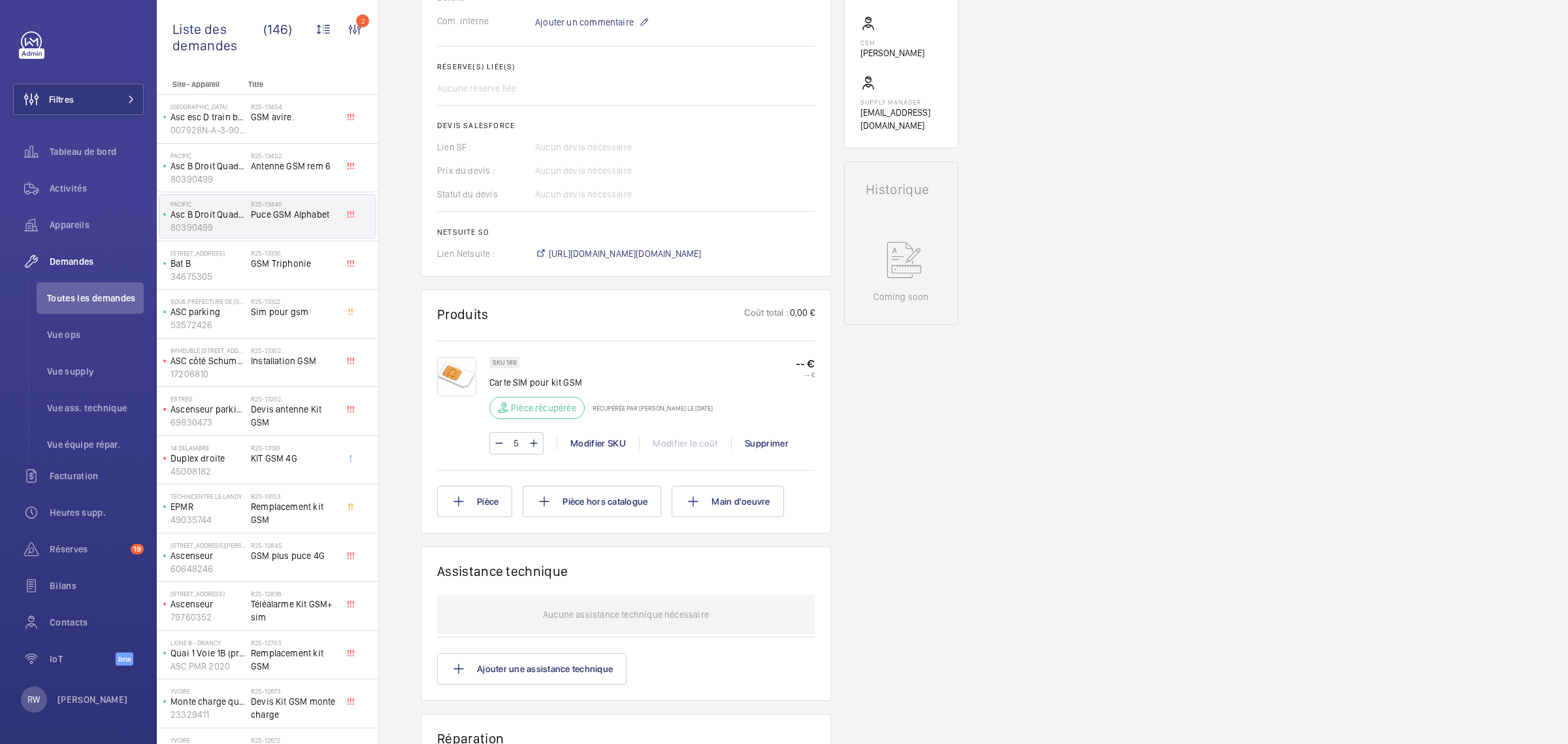
scroll to position [444, 0]
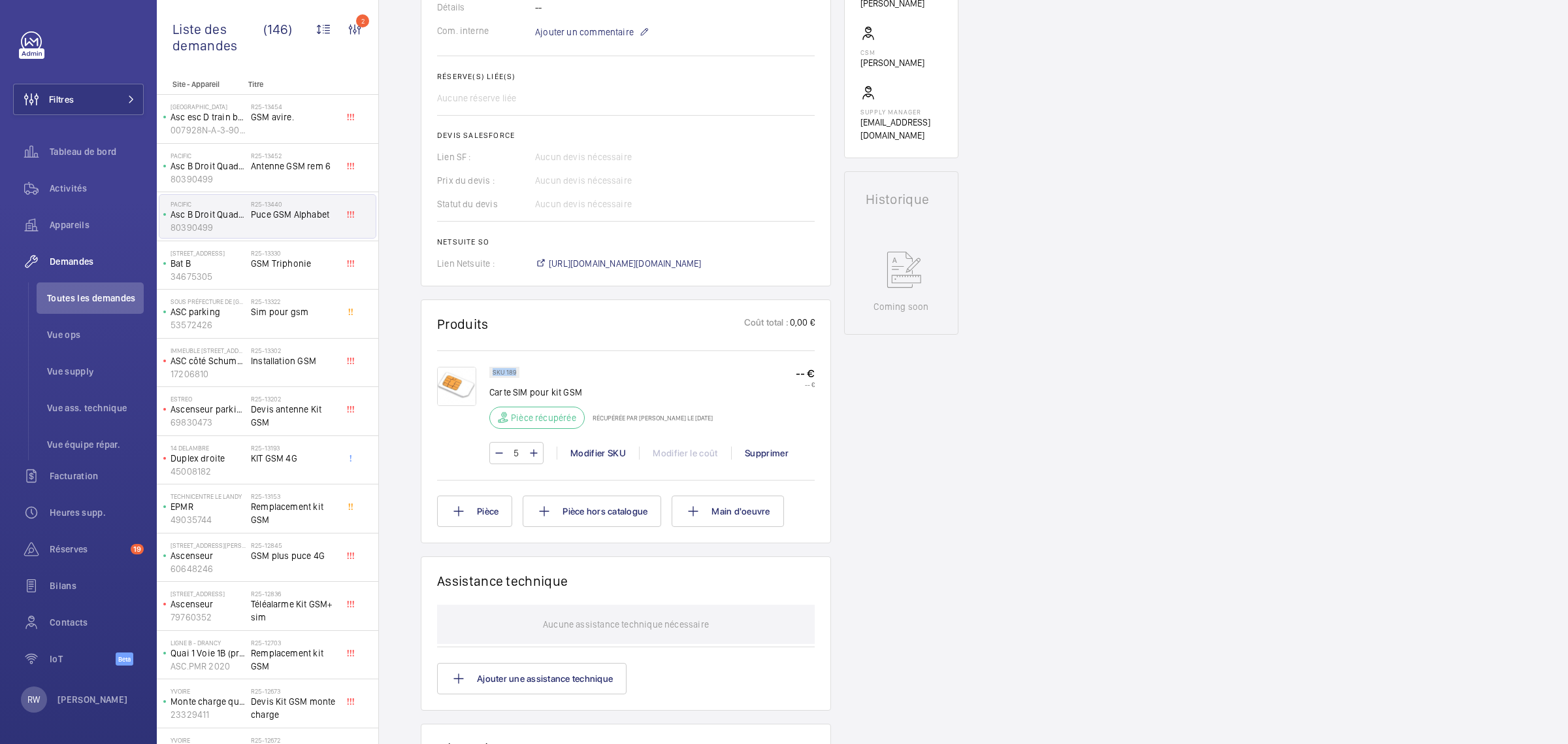
drag, startPoint x: 494, startPoint y: 369, endPoint x: 515, endPoint y: 370, distance: 21.0
click at [515, 370] on p "SKU 189" at bounding box center [504, 372] width 23 height 5
copy p "SKU 189"
click at [269, 121] on span "GSM avire." at bounding box center [294, 117] width 86 height 13
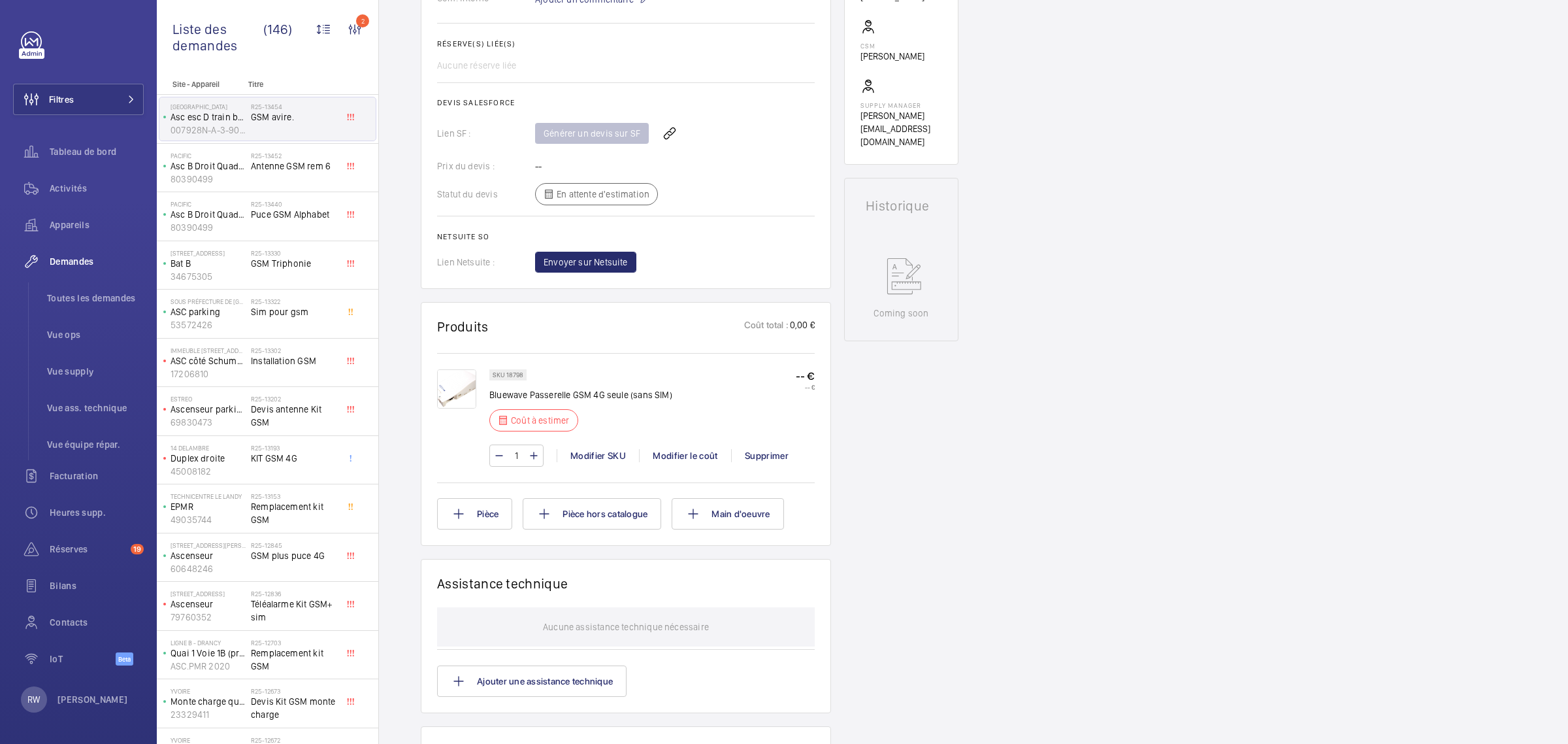
scroll to position [490, 0]
